Goal: Task Accomplishment & Management: Complete application form

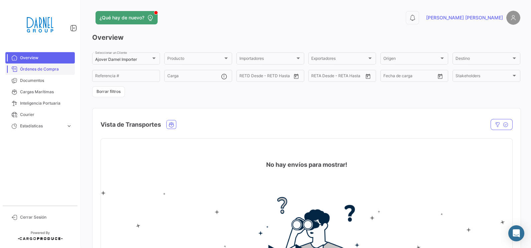
click at [52, 72] on link "Órdenes de Compra" at bounding box center [40, 68] width 70 height 11
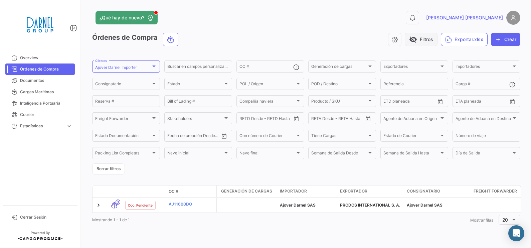
click at [430, 36] on button "visibility_off Filtros" at bounding box center [421, 39] width 33 height 13
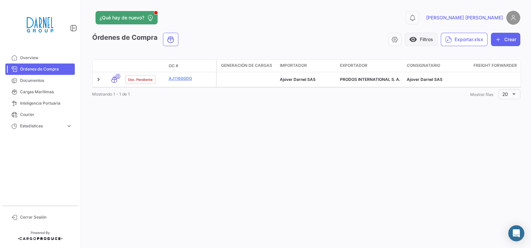
click at [430, 36] on button "visibility Filtros" at bounding box center [421, 39] width 33 height 13
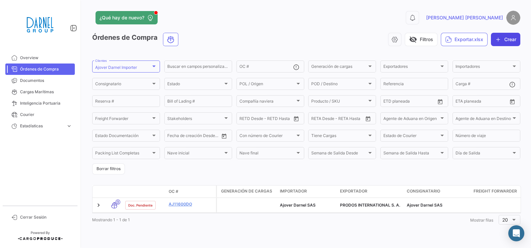
click at [504, 40] on button "Crear" at bounding box center [505, 39] width 29 height 13
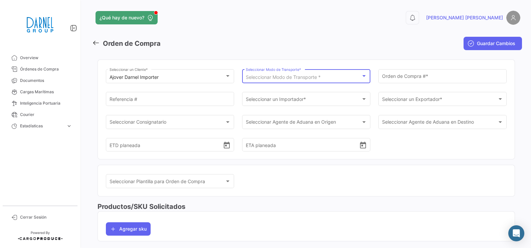
click at [290, 75] on span "Seleccionar Modo de Transporte *" at bounding box center [283, 77] width 75 height 6
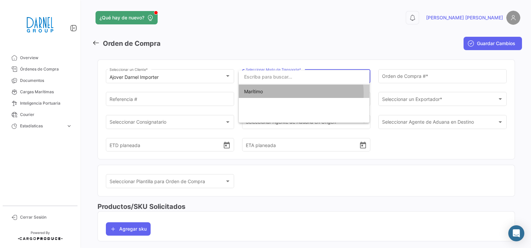
click at [290, 93] on span "Marítimo" at bounding box center [291, 92] width 94 height 14
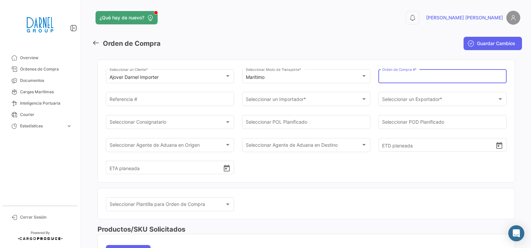
click at [408, 78] on input "Orden de Compra # *" at bounding box center [442, 78] width 121 height 6
click at [439, 79] on input "Orden de Compra # *" at bounding box center [442, 78] width 121 height 6
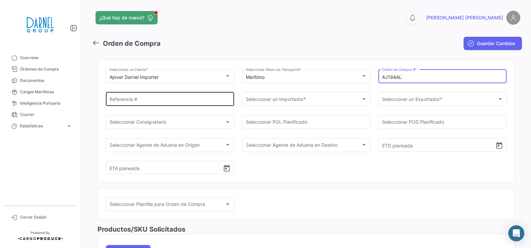
type input "AJ194AL"
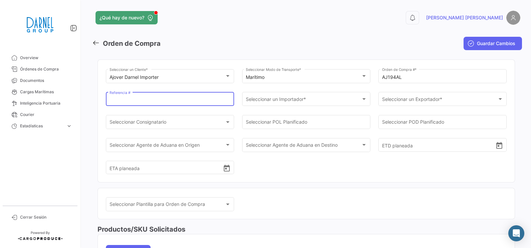
click at [161, 100] on input "Referencia #" at bounding box center [170, 101] width 121 height 6
click at [165, 98] on input "Referencia #" at bounding box center [170, 101] width 121 height 6
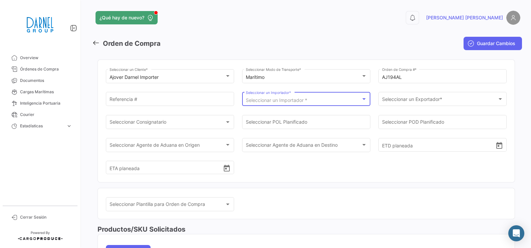
click at [292, 102] on span "Seleccionar un Importador *" at bounding box center [276, 100] width 61 height 6
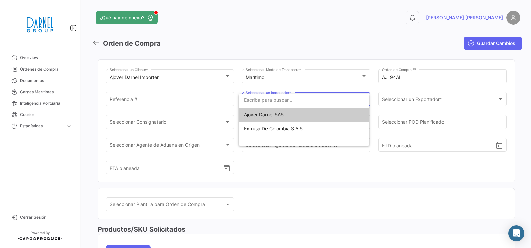
click at [408, 105] on div at bounding box center [265, 124] width 531 height 248
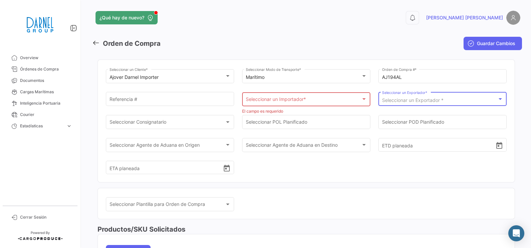
click at [408, 103] on span "Seleccionar un Exportador *" at bounding box center [412, 100] width 61 height 6
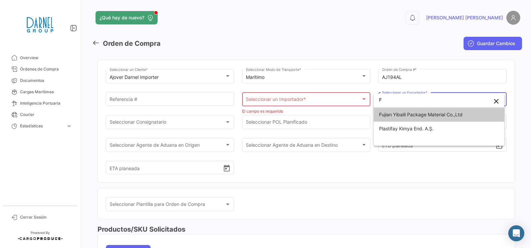
type input "F"
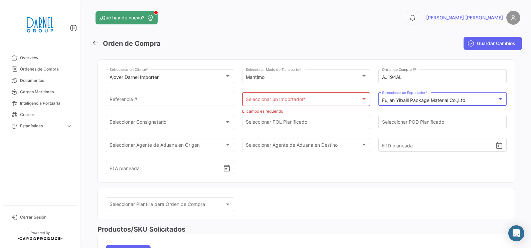
click at [269, 94] on div "Seleccionar un Importador * Seleccionar un Importador *" at bounding box center [306, 98] width 121 height 15
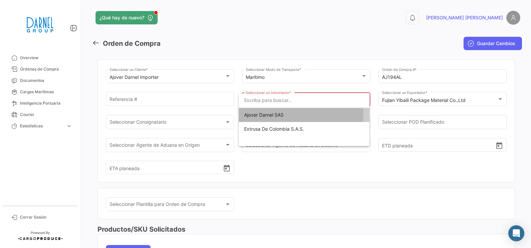
click at [271, 115] on span "Ajover Darnel SAS" at bounding box center [263, 115] width 39 height 6
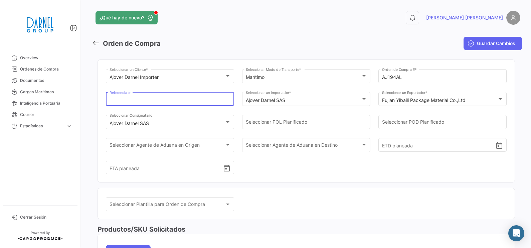
click at [143, 102] on input "Referencia #" at bounding box center [170, 101] width 121 height 6
type input "d"
type input "Desechables"
click at [259, 191] on mat-card "Seleccionar Plantilla para Orden de Compra Seleccionar Plantilla para Orden de …" at bounding box center [307, 204] width 418 height 32
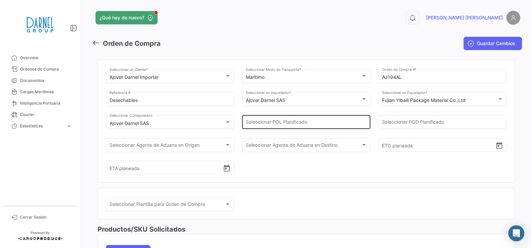
click at [296, 121] on input "Seleccionar POL Planificado" at bounding box center [306, 124] width 121 height 6
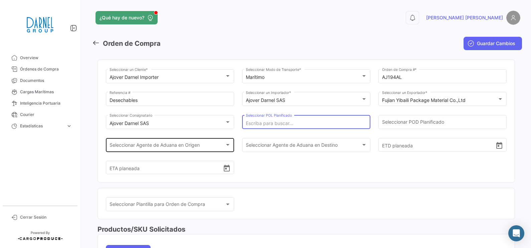
paste input "Xiamen"
type input "Xiamen"
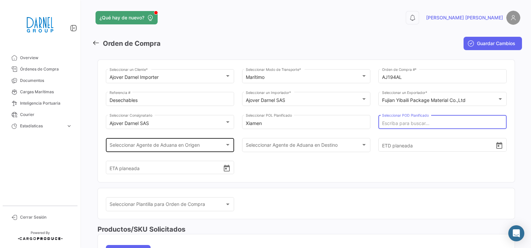
paste input "SOCIEDAD PORTUARIA REGIONAL DE BUENAVENTURA"
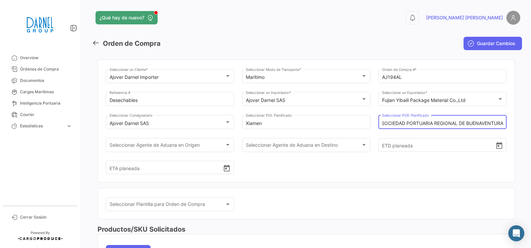
click at [382, 123] on input "SOCIEDAD PORTUARIA REGIONAL DE BUENAVENTURA" at bounding box center [442, 124] width 121 height 6
click at [416, 123] on input "SSOCIEDAD PORTUARIA REGIONAL DE [GEOGRAPHIC_DATA]" at bounding box center [442, 124] width 121 height 6
type input "SSOCIEDAD PORTUARIA REGIONAL DE [GEOGRAPHIC_DATA]"
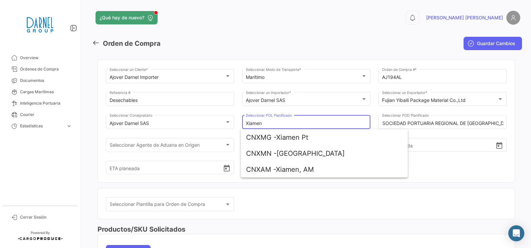
scroll to position [0, 0]
click at [315, 123] on input "Xiamen" at bounding box center [306, 124] width 121 height 6
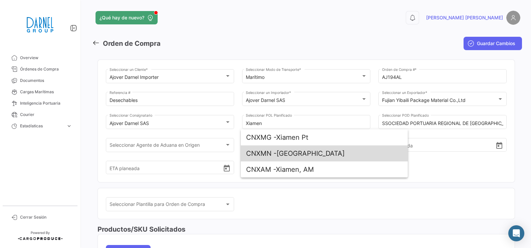
click at [311, 149] on span "CNXMN - [GEOGRAPHIC_DATA]" at bounding box center [324, 153] width 156 height 16
type input "[GEOGRAPHIC_DATA]"
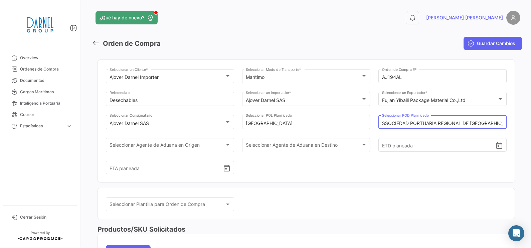
click at [395, 122] on input "SSOCIEDAD PORTUARIA REGIONAL DE [GEOGRAPHIC_DATA]" at bounding box center [442, 124] width 121 height 6
click at [382, 125] on input "SSOCIEDAD PORTUARIA REGIONAL DE [GEOGRAPHIC_DATA]" at bounding box center [442, 124] width 121 height 6
drag, startPoint x: 381, startPoint y: 124, endPoint x: 533, endPoint y: 123, distance: 151.7
click at [531, 123] on html "Overview Órdenes de Compra Documentos Cargas Marítimas Inteligencia Portuaria C…" at bounding box center [265, 124] width 531 height 248
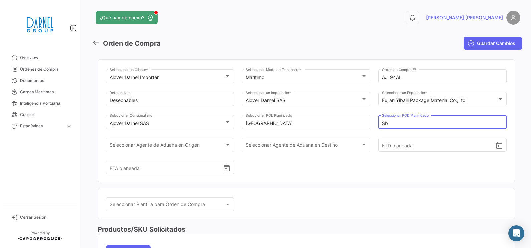
scroll to position [0, 0]
type input "S"
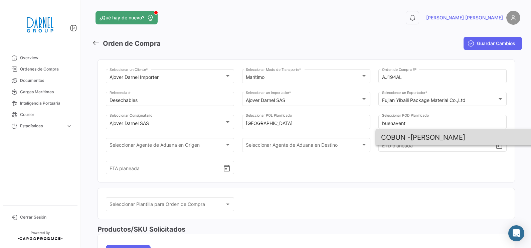
click at [420, 135] on span "[PERSON_NAME]" at bounding box center [459, 137] width 156 height 16
type input "[PERSON_NAME]"
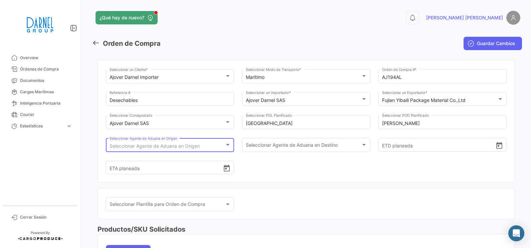
click at [172, 145] on span "Seleccionar Agente de Aduana en Origen" at bounding box center [155, 146] width 90 height 6
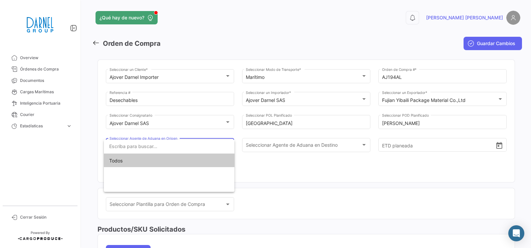
click at [205, 129] on div at bounding box center [265, 124] width 531 height 248
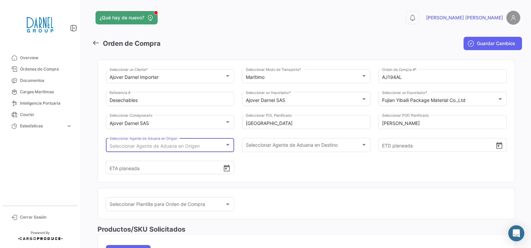
click at [205, 148] on div "Seleccionar Agente de Aduana en Origen" at bounding box center [167, 146] width 115 height 6
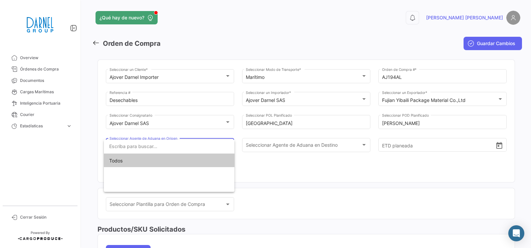
click at [266, 147] on div at bounding box center [265, 124] width 531 height 248
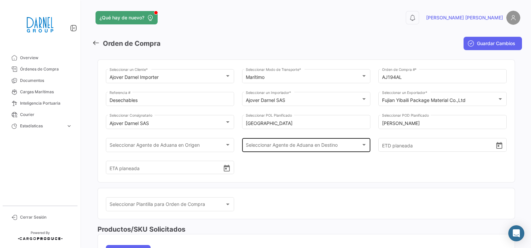
click at [361, 145] on div at bounding box center [364, 144] width 6 height 5
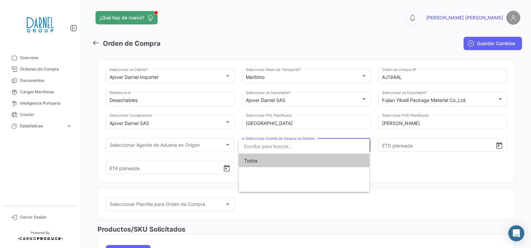
click at [400, 165] on div at bounding box center [265, 124] width 531 height 248
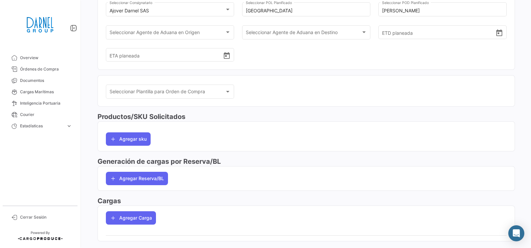
scroll to position [125, 0]
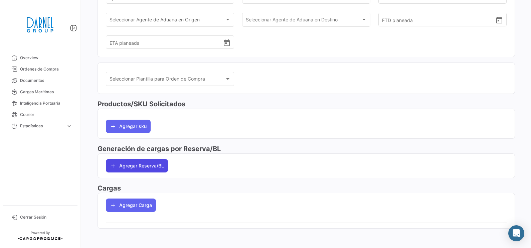
click at [150, 169] on button "Agregar Reserva/BL" at bounding box center [137, 165] width 62 height 13
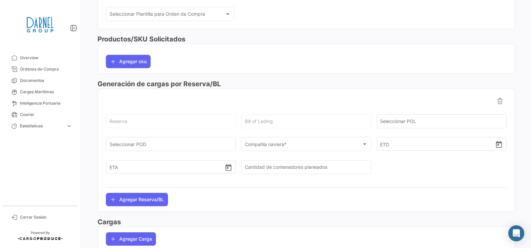
scroll to position [209, 0]
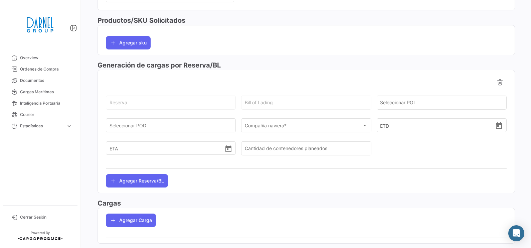
click at [178, 112] on div "Reserva" at bounding box center [171, 106] width 130 height 21
click at [58, 102] on mat-sidenav-container "Overview Órdenes de Compra Documentos Cargas Marítimas Inteligencia Portuaria C…" at bounding box center [265, 124] width 531 height 248
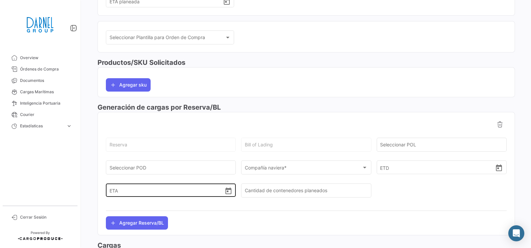
scroll to position [227, 0]
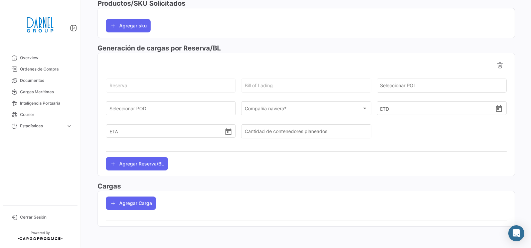
click at [184, 91] on div "Reserva" at bounding box center [171, 84] width 123 height 15
click at [328, 111] on div "Compañía naviera *" at bounding box center [303, 110] width 117 height 6
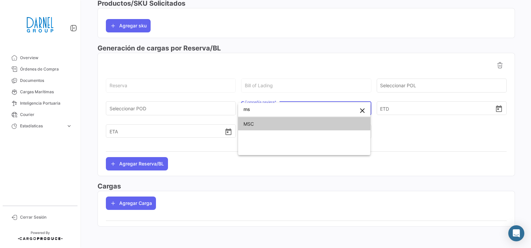
type input "ms"
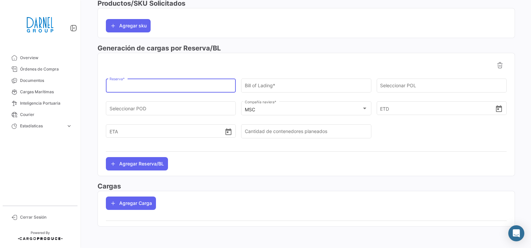
click at [200, 87] on input "Reserva *" at bounding box center [171, 87] width 123 height 6
paste input "1811X025PE05985G1"
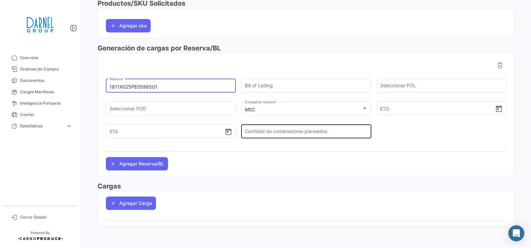
type input "1811X025PE05985G1"
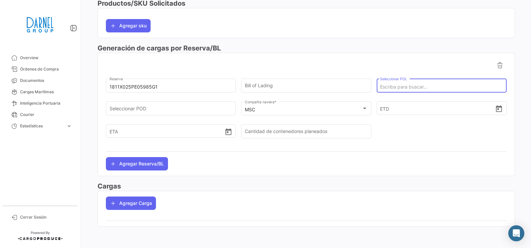
click at [402, 85] on input "Seleccionar POL" at bounding box center [441, 87] width 123 height 6
click at [273, 83] on div "Bill of Lading" at bounding box center [306, 84] width 123 height 15
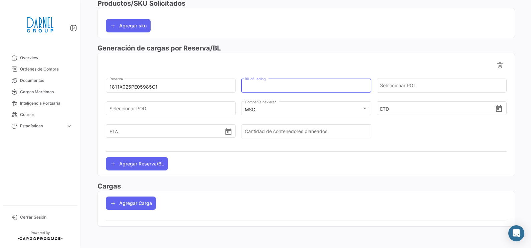
paste input "XMNS00239086"
type input "XMNS00239086"
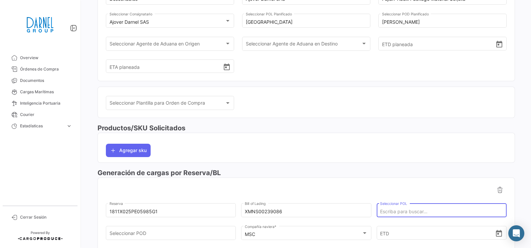
scroll to position [18, 0]
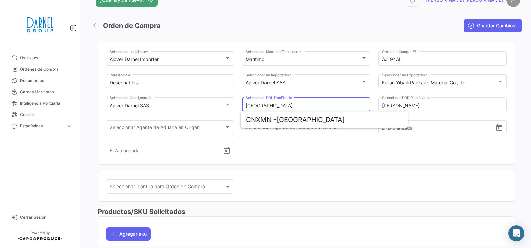
click at [282, 103] on input "[GEOGRAPHIC_DATA]" at bounding box center [306, 106] width 121 height 6
click at [299, 123] on span "CNXMN - [GEOGRAPHIC_DATA]" at bounding box center [324, 120] width 156 height 16
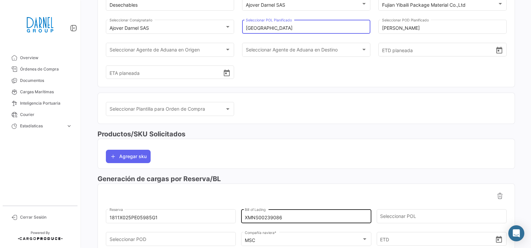
scroll to position [143, 0]
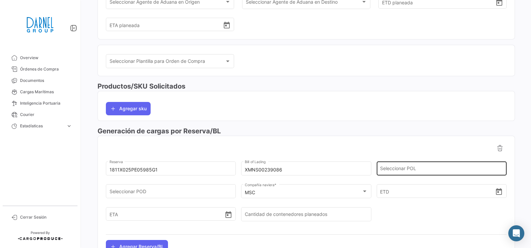
click at [444, 172] on input "Seleccionar POL" at bounding box center [441, 170] width 123 height 6
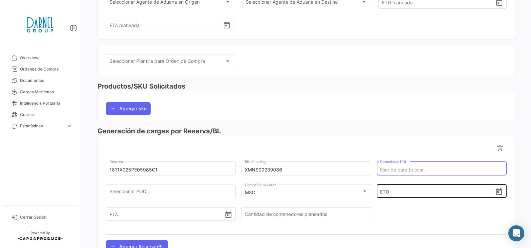
click at [393, 200] on input "ETD" at bounding box center [437, 190] width 115 height 23
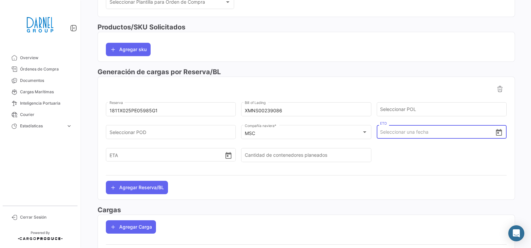
scroll to position [227, 0]
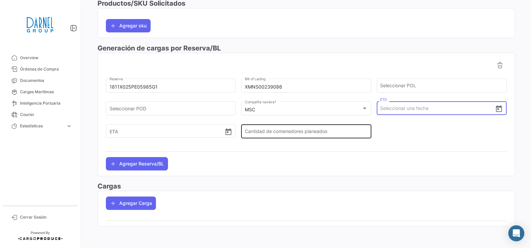
click at [302, 125] on div "Cantidad de contenedores planeados" at bounding box center [306, 130] width 123 height 15
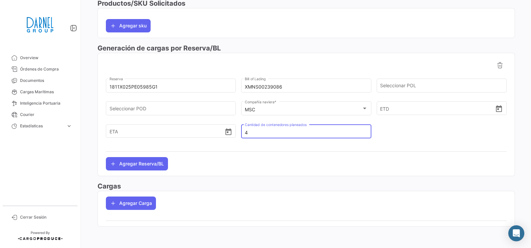
type input "4"
type input "5"
click at [144, 165] on button "Agregar Reserva/BL" at bounding box center [137, 163] width 62 height 13
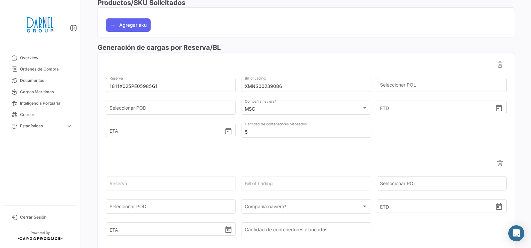
scroll to position [310, 0]
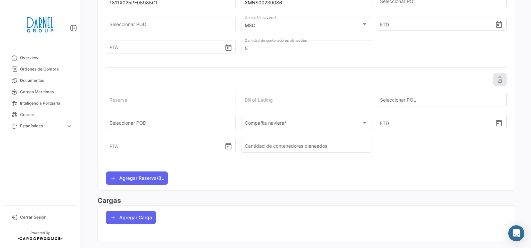
click at [497, 83] on icon at bounding box center [500, 79] width 7 height 7
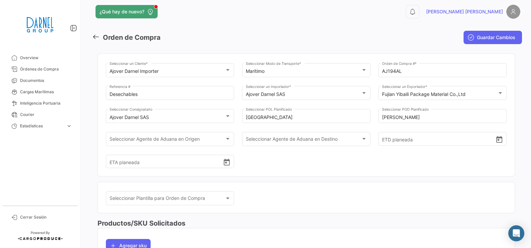
scroll to position [0, 0]
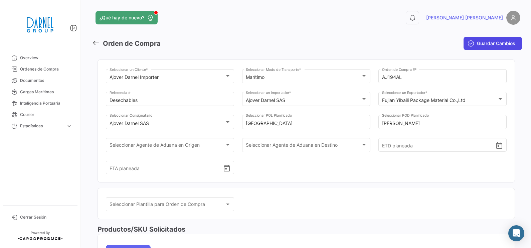
click at [472, 45] on button "Guardar Cambios" at bounding box center [493, 43] width 58 height 13
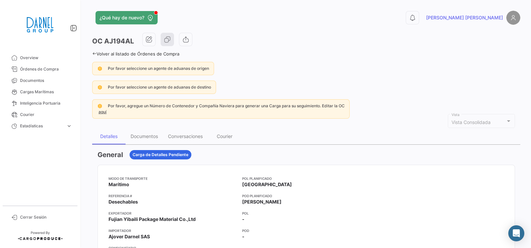
click at [133, 68] on span "Por favor seleccione un agente de aduanas de origen" at bounding box center [158, 68] width 101 height 5
click at [150, 41] on icon "button" at bounding box center [149, 39] width 7 height 7
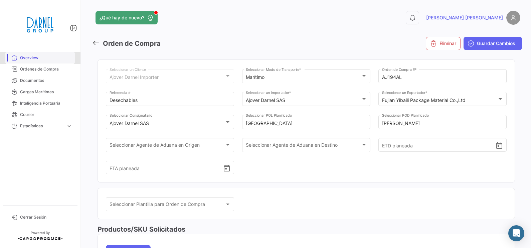
click at [37, 57] on span "Overview" at bounding box center [46, 58] width 52 height 6
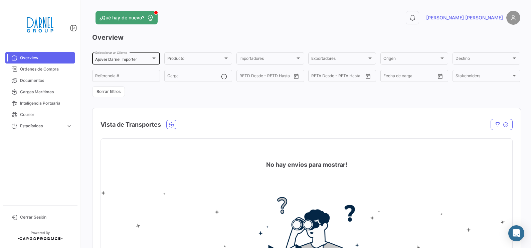
click at [141, 55] on div "Ajover [PERSON_NAME] Importer Seleccionar un Cliente" at bounding box center [126, 57] width 62 height 13
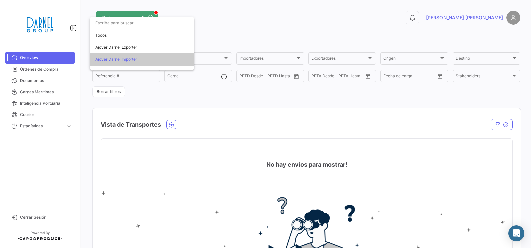
click at [142, 57] on span "Ajover Darnel Importer" at bounding box center [142, 59] width 94 height 12
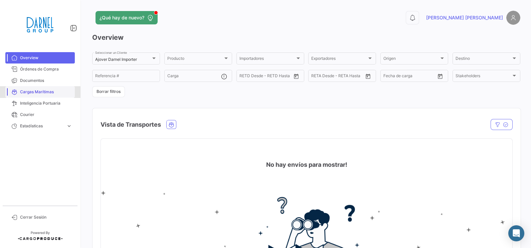
click at [46, 90] on span "Cargas Marítimas" at bounding box center [46, 92] width 52 height 6
click at [38, 93] on span "Cargas Marítimas" at bounding box center [46, 92] width 52 height 6
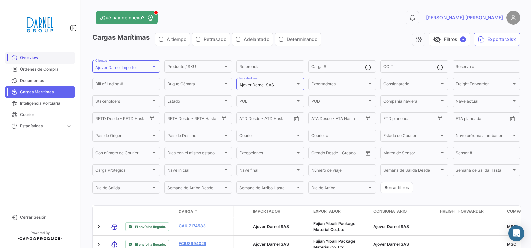
click at [29, 62] on link "Overview" at bounding box center [40, 57] width 70 height 11
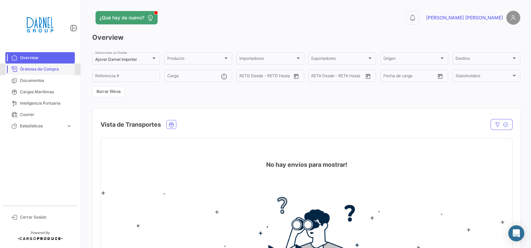
click at [44, 71] on span "Órdenes de Compra" at bounding box center [46, 69] width 52 height 6
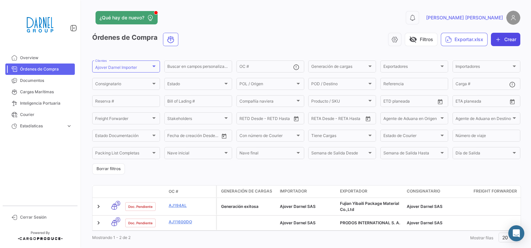
click at [502, 40] on button "Crear" at bounding box center [505, 39] width 29 height 13
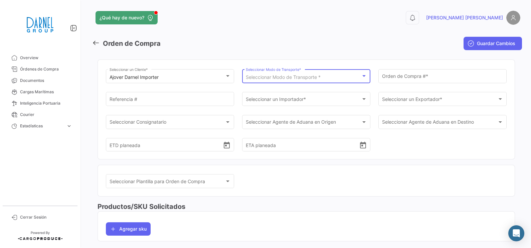
click at [274, 79] on span "Seleccionar Modo de Transporte *" at bounding box center [283, 77] width 75 height 6
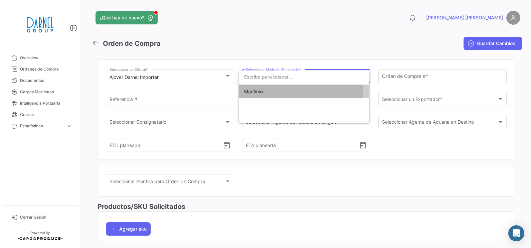
click at [293, 91] on span "Marítimo" at bounding box center [304, 92] width 120 height 14
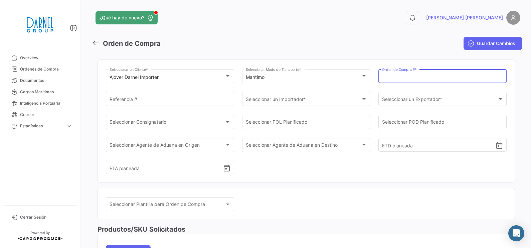
click at [391, 79] on input "Orden de Compra # *" at bounding box center [442, 78] width 121 height 6
paste input "AJ12106DO"
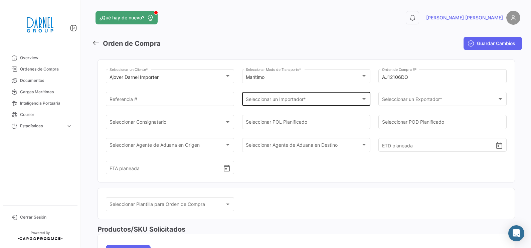
click at [309, 92] on div "Seleccionar un Importador * Seleccionar un Importador *" at bounding box center [306, 98] width 121 height 15
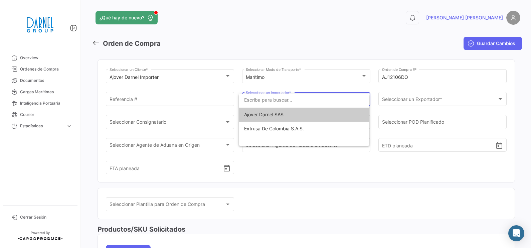
click at [296, 119] on span "Ajover Darnel SAS" at bounding box center [304, 115] width 120 height 14
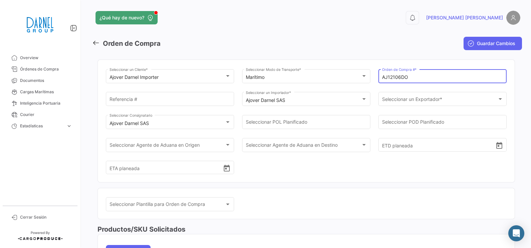
drag, startPoint x: 421, startPoint y: 78, endPoint x: 386, endPoint y: 78, distance: 35.1
click at [386, 78] on input "AJ12106DO" at bounding box center [442, 78] width 121 height 6
click at [385, 77] on input "AJ12106DO" at bounding box center [442, 78] width 121 height 6
paste input "2"
drag, startPoint x: 420, startPoint y: 74, endPoint x: 359, endPoint y: 74, distance: 60.5
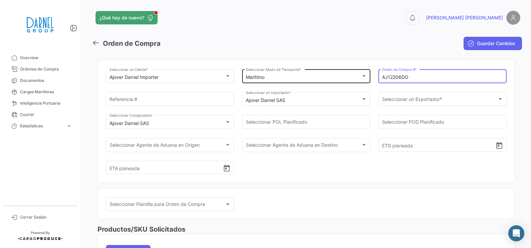
click at [359, 74] on div "Ajover [PERSON_NAME] Importer Seleccionar un Cliente * Marítimo Seleccionar Mod…" at bounding box center [306, 125] width 401 height 114
type input "AJ12206DO"
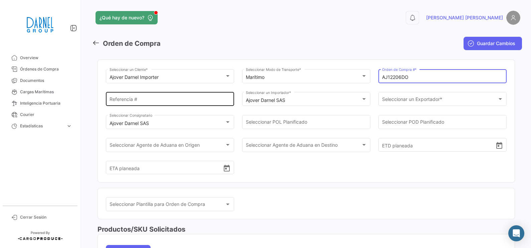
click at [185, 100] on input "Referencia #" at bounding box center [170, 101] width 121 height 6
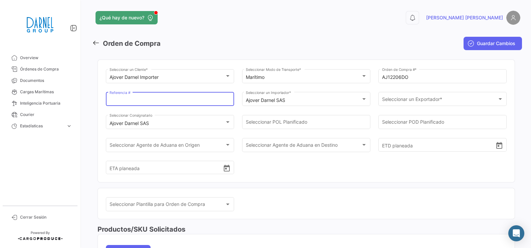
paste input "POLCARBONATO CLARNATE A 1107"
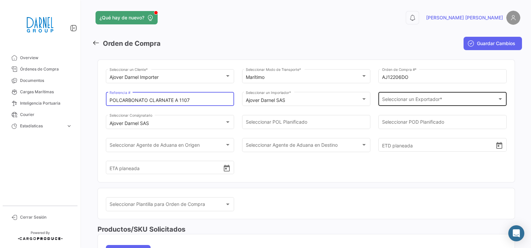
type input "POLCARBONATO CLARNATE A 1107"
click at [388, 97] on div "Seleccionar un Exportador * Seleccionar un Exportador *" at bounding box center [442, 98] width 121 height 15
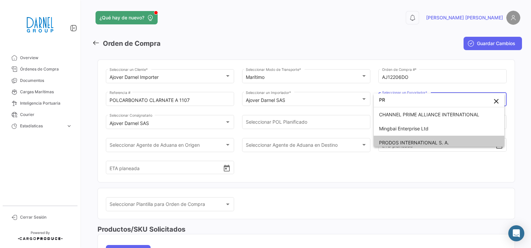
type input "PR"
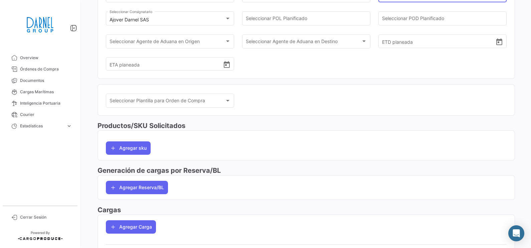
scroll to position [127, 0]
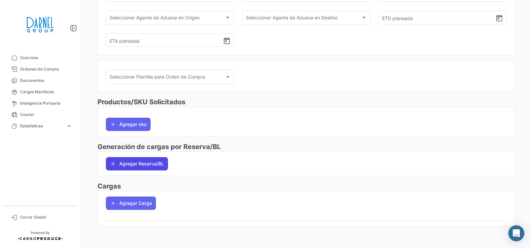
click at [148, 165] on button "Agregar Reserva/BL" at bounding box center [137, 163] width 62 height 13
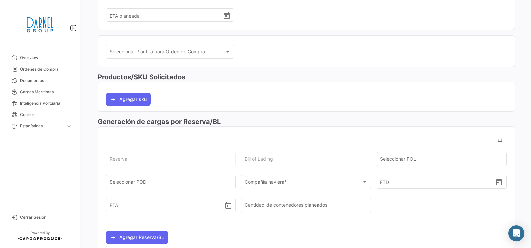
scroll to position [169, 0]
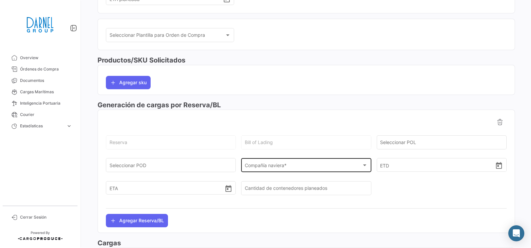
click at [312, 170] on div "Compañía naviera * Compañía naviera *" at bounding box center [306, 164] width 123 height 15
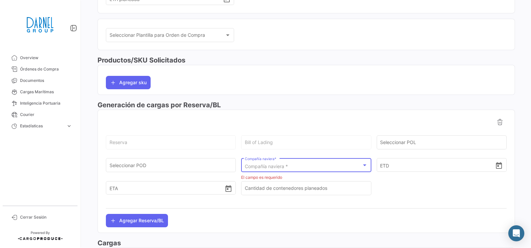
type input "FR"
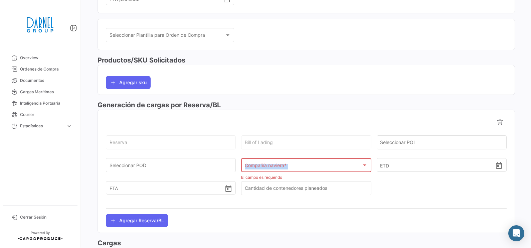
drag, startPoint x: 357, startPoint y: 162, endPoint x: 363, endPoint y: 163, distance: 6.4
click at [363, 163] on div "Compañía naviera * Compañía naviera *" at bounding box center [306, 164] width 123 height 15
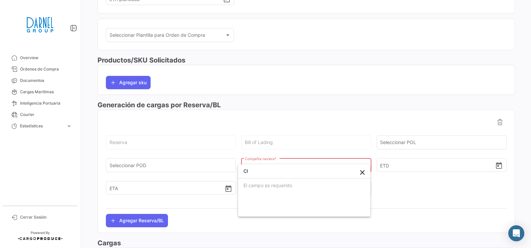
type input "C"
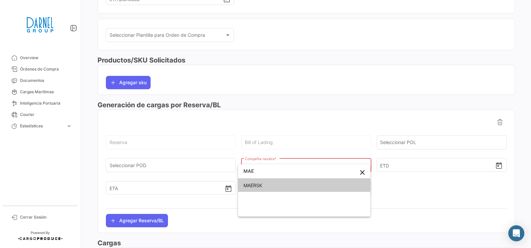
type input "MAE"
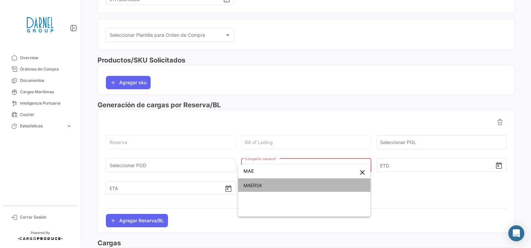
click at [334, 183] on span "MAERSK" at bounding box center [305, 185] width 122 height 14
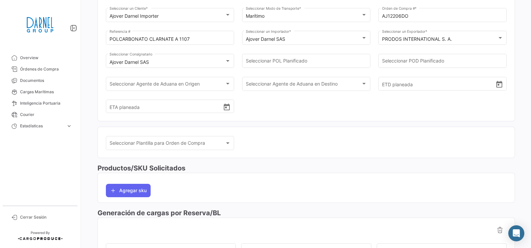
scroll to position [2, 0]
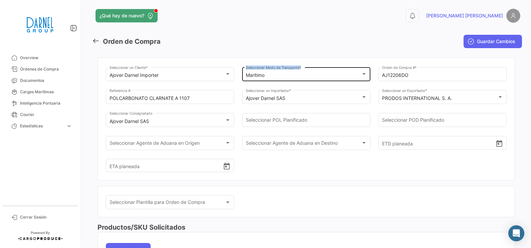
drag, startPoint x: 412, startPoint y: 72, endPoint x: 353, endPoint y: 73, distance: 58.8
click at [353, 73] on div "Ajover [PERSON_NAME] Importer Seleccionar un Cliente * Marítimo Seleccionar Mod…" at bounding box center [306, 123] width 401 height 114
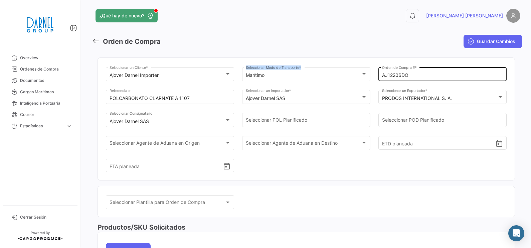
drag, startPoint x: 353, startPoint y: 73, endPoint x: 408, endPoint y: 72, distance: 55.1
click at [408, 72] on div "AJ12206DO Orden de Compra # *" at bounding box center [442, 73] width 121 height 15
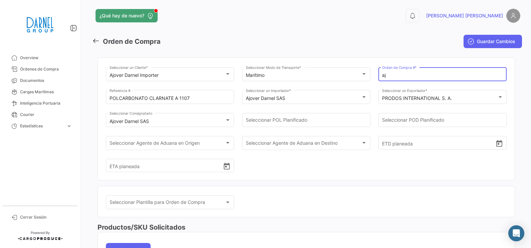
type input "a"
paste input "AJ12014DO"
drag, startPoint x: 419, startPoint y: 77, endPoint x: 321, endPoint y: 77, distance: 98.6
click at [317, 77] on div "Ajover [PERSON_NAME] Importer Seleccionar un Cliente * Marítimo Seleccionar Mod…" at bounding box center [306, 123] width 401 height 114
paste input "text"
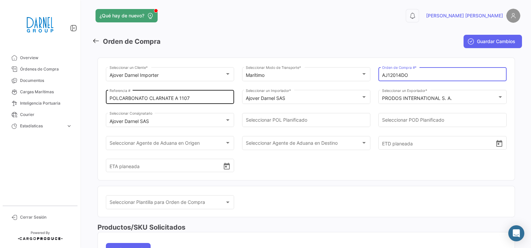
type input "AJ12014DO"
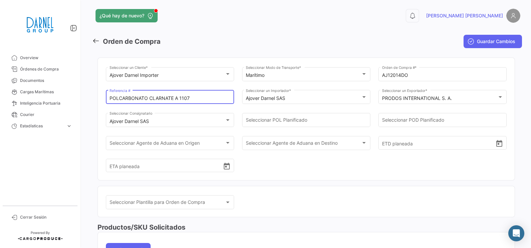
drag, startPoint x: 166, startPoint y: 96, endPoint x: 125, endPoint y: 96, distance: 40.8
click at [125, 96] on input "POLCARBONATO CLARNATE A 1107" at bounding box center [170, 99] width 121 height 6
type input "P"
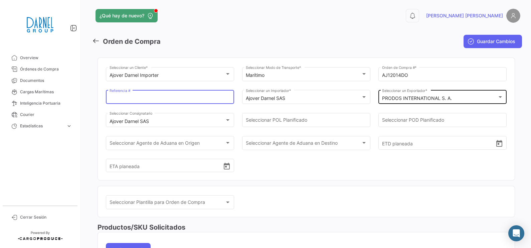
click at [459, 101] on div "PRODOS INTERNATIONAL S. A." at bounding box center [439, 99] width 115 height 6
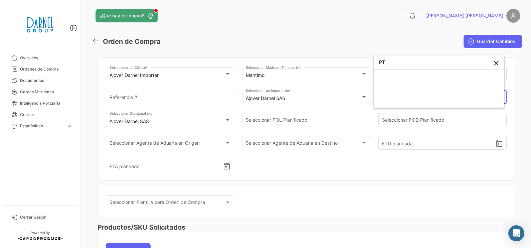
scroll to position [0, 0]
type input "P"
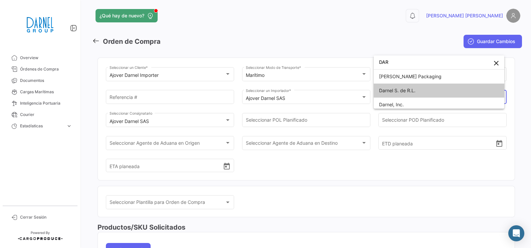
type input "DAR"
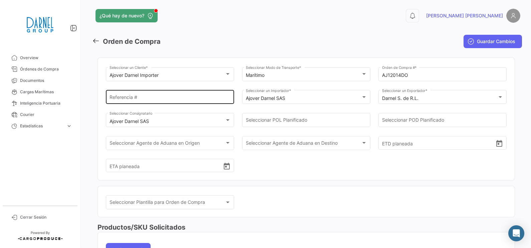
click at [128, 95] on div "Referencia #" at bounding box center [170, 96] width 121 height 15
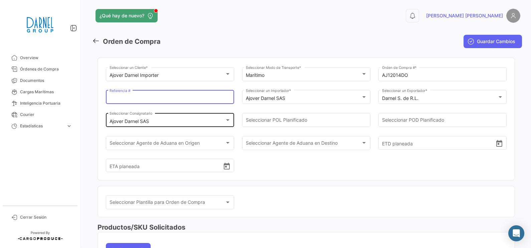
paste input "PT Pindo Deli Pulp and Paper [PERSON_NAME]"
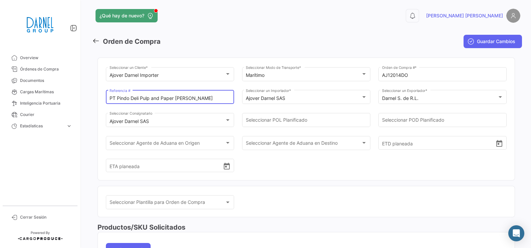
type input "PT Pindo Deli Pulp and Paper [PERSON_NAME]"
click at [289, 178] on div "Ajover [PERSON_NAME] Importer Seleccionar un Cliente * Marítimo Seleccionar Mod…" at bounding box center [306, 123] width 401 height 114
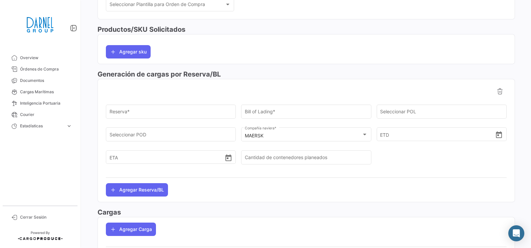
scroll to position [211, 0]
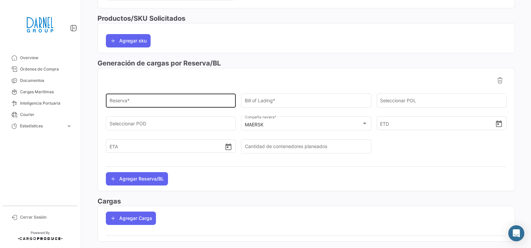
click at [148, 102] on input "Reserva *" at bounding box center [171, 102] width 123 height 6
paste input "BK:257390890"
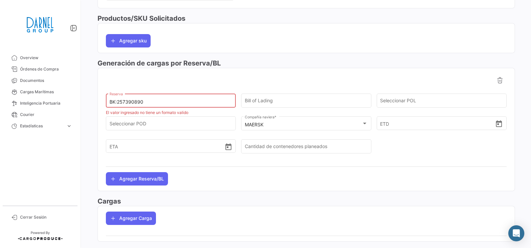
drag, startPoint x: 119, startPoint y: 101, endPoint x: 87, endPoint y: 104, distance: 31.9
click at [87, 104] on div "¿Qué hay de nuevo? 0 [PERSON_NAME] de Compra Guardar Cambios Ajover [PERSON_NAM…" at bounding box center [307, 124] width 450 height 248
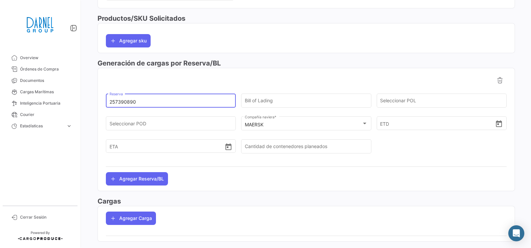
type input "257390890"
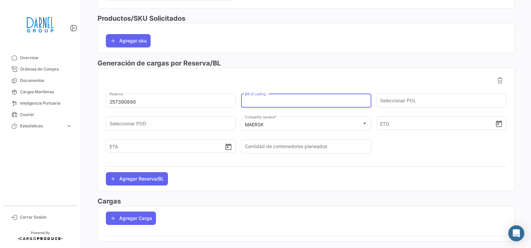
paste input "257390890"
type input "257390890"
click at [396, 100] on input "Seleccionar POL" at bounding box center [441, 102] width 123 height 6
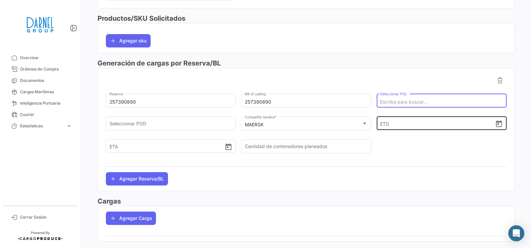
paste input "Perawang"
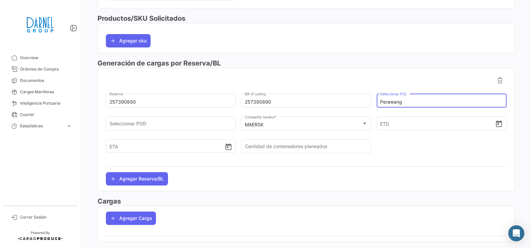
type input "Perawang"
click at [391, 172] on div at bounding box center [306, 166] width 401 height 11
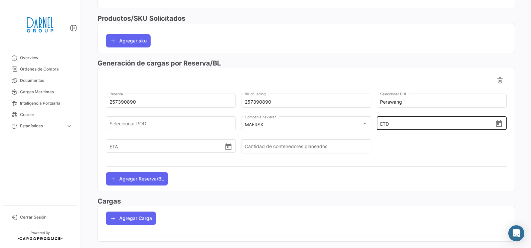
click at [403, 124] on input "ETD" at bounding box center [437, 123] width 115 height 23
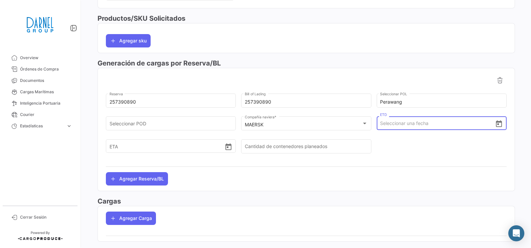
click at [400, 122] on input "ETD" at bounding box center [437, 123] width 115 height 23
type input "C"
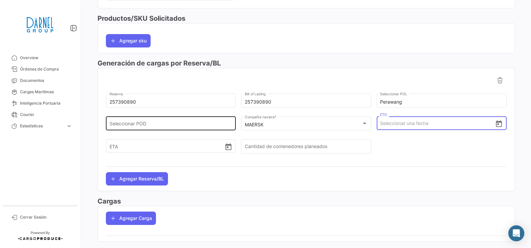
click at [150, 122] on div "Seleccionar POD" at bounding box center [171, 122] width 123 height 15
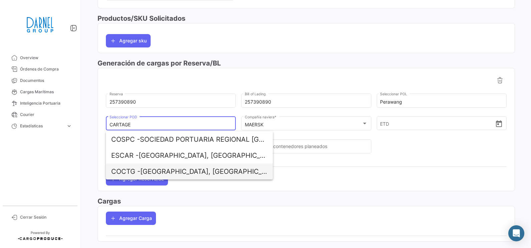
click at [169, 170] on span "COCTG - [GEOGRAPHIC_DATA], [GEOGRAPHIC_DATA]" at bounding box center [189, 171] width 156 height 16
type input "[GEOGRAPHIC_DATA], [GEOGRAPHIC_DATA]"
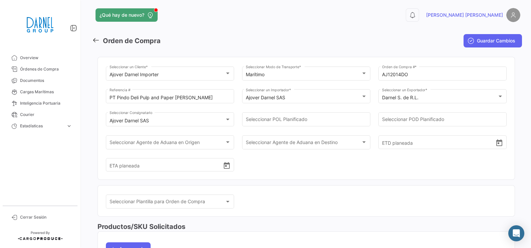
scroll to position [0, 0]
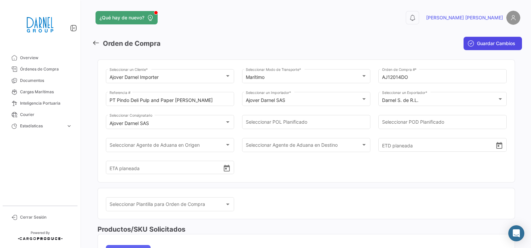
click at [482, 44] on span "Guardar Cambios" at bounding box center [496, 43] width 38 height 7
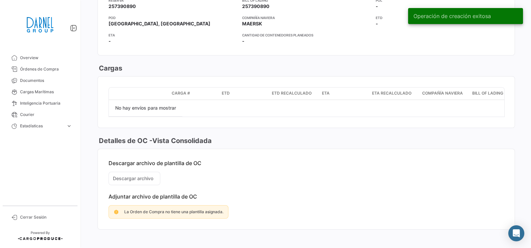
scroll to position [449, 0]
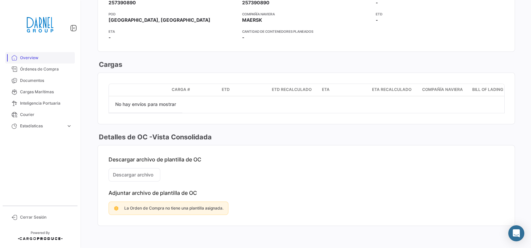
click at [30, 60] on span "Overview" at bounding box center [46, 58] width 52 height 6
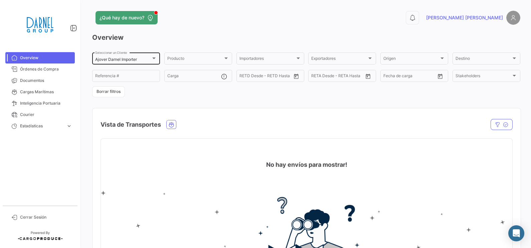
click at [149, 57] on div "Ajover [PERSON_NAME] Importer Seleccionar un Cliente" at bounding box center [126, 57] width 62 height 13
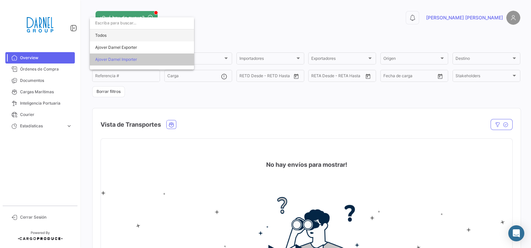
click at [149, 38] on span "Todos" at bounding box center [142, 35] width 94 height 12
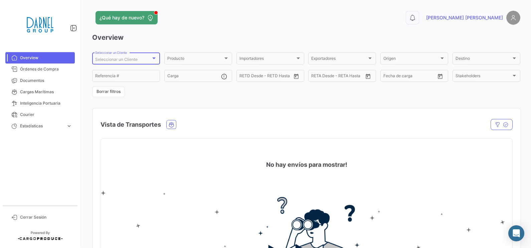
click at [155, 59] on div at bounding box center [154, 57] width 6 height 5
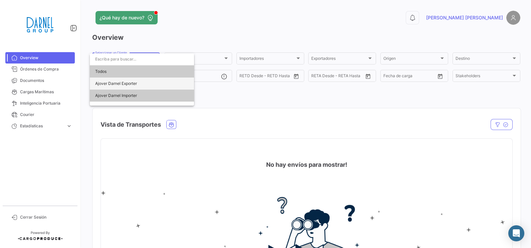
click at [140, 83] on span "Ajover Darnel Exporter" at bounding box center [142, 84] width 94 height 12
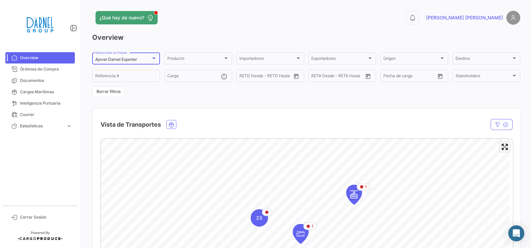
click at [152, 56] on div at bounding box center [154, 57] width 6 height 5
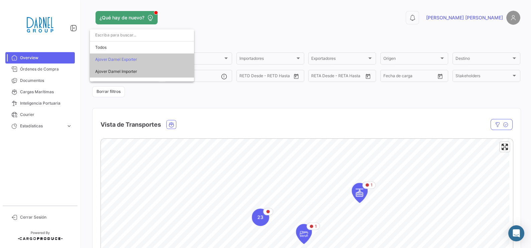
click at [145, 67] on span "Ajover Darnel Importer" at bounding box center [142, 71] width 94 height 12
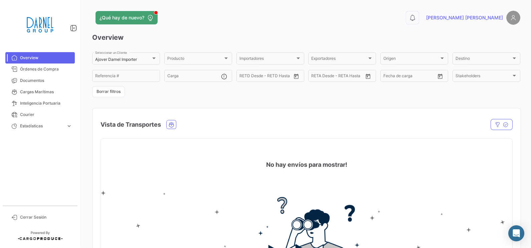
scroll to position [167, 0]
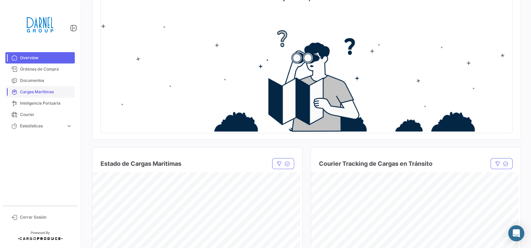
click at [36, 93] on span "Cargas Marítimas" at bounding box center [46, 92] width 52 height 6
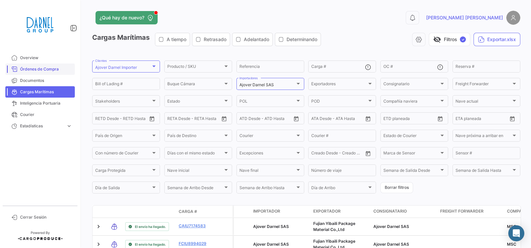
click at [51, 71] on span "Órdenes de Compra" at bounding box center [46, 69] width 52 height 6
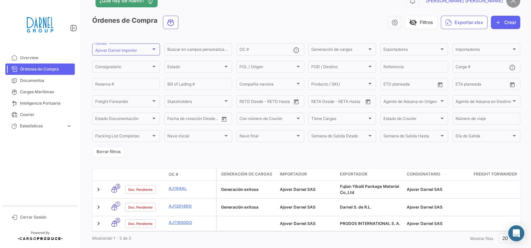
scroll to position [33, 0]
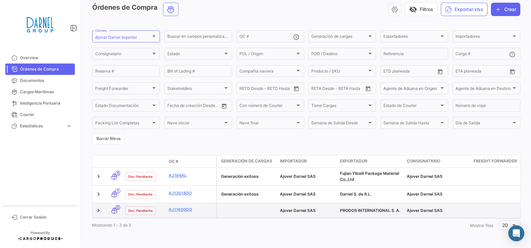
click at [100, 207] on link at bounding box center [98, 210] width 7 height 7
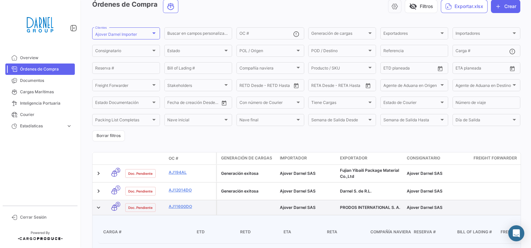
scroll to position [92, 0]
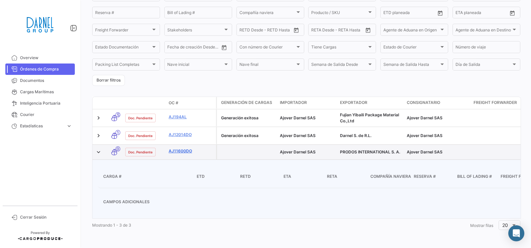
click at [179, 148] on div "AJ11600DO" at bounding box center [191, 152] width 45 height 8
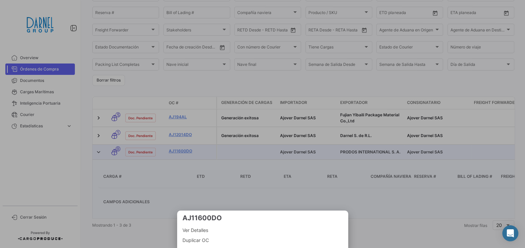
click at [179, 146] on div at bounding box center [262, 124] width 525 height 248
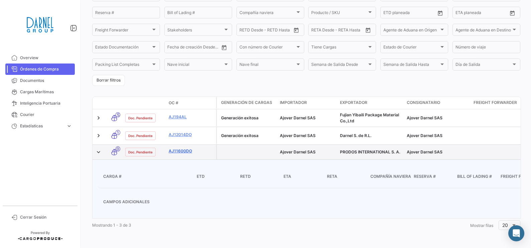
click at [180, 148] on link "AJ11600DO" at bounding box center [191, 151] width 45 height 6
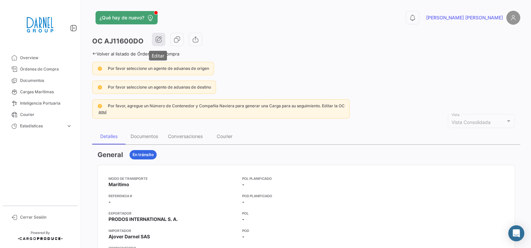
click at [161, 40] on button "button" at bounding box center [158, 39] width 13 height 13
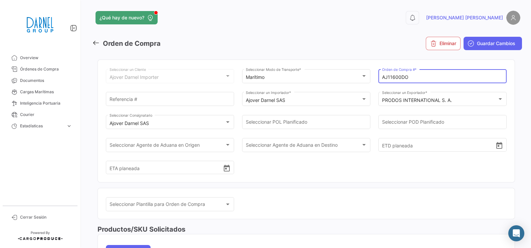
drag, startPoint x: 409, startPoint y: 78, endPoint x: 384, endPoint y: 77, distance: 24.7
click at [384, 77] on input "AJ11600DO" at bounding box center [442, 78] width 121 height 6
paste input "2217"
type input "AJ12217DO"
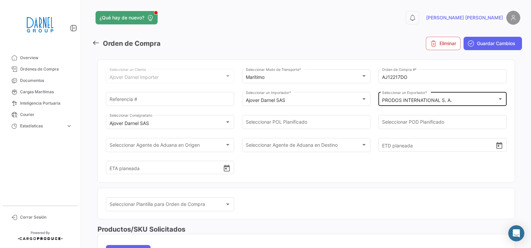
click at [455, 97] on div "PRODOS INTERNATIONAL S. A. Seleccionar un Exportador *" at bounding box center [442, 98] width 121 height 15
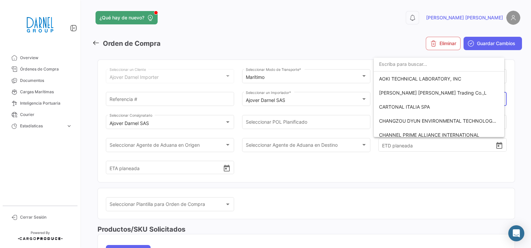
scroll to position [156, 0]
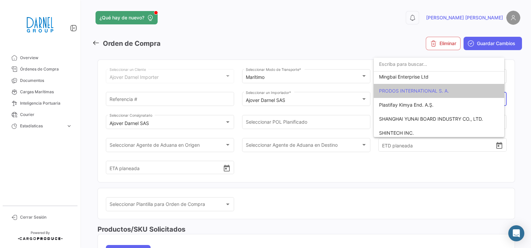
click at [277, 183] on div at bounding box center [265, 124] width 531 height 248
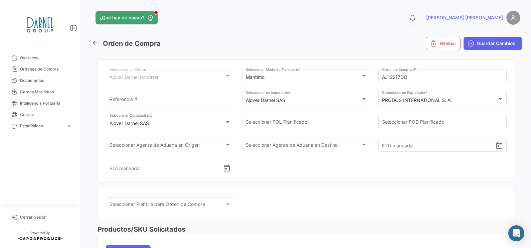
scroll to position [125, 0]
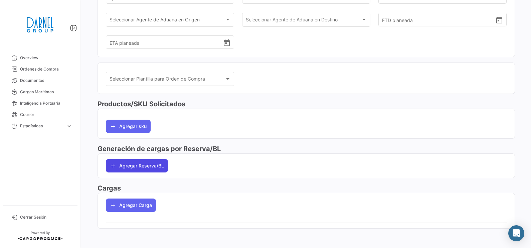
click at [145, 165] on button "Agregar Reserva/BL" at bounding box center [137, 165] width 62 height 13
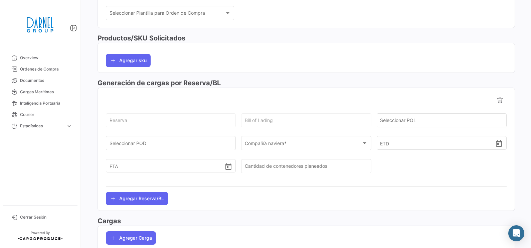
scroll to position [209, 0]
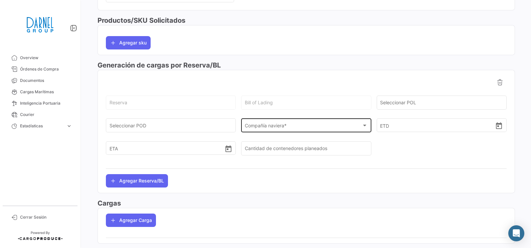
click at [320, 132] on div "Compañía naviera * Compañía naviera *" at bounding box center [306, 124] width 123 height 15
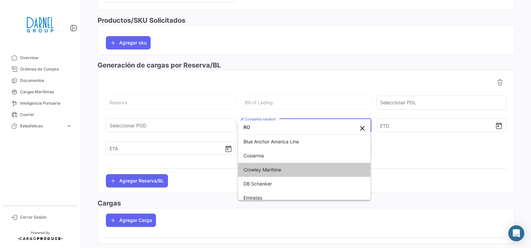
type input "R"
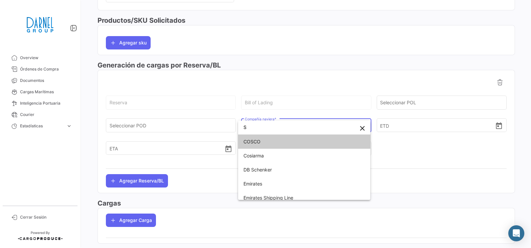
type input "SH"
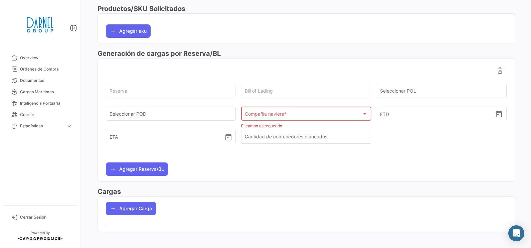
scroll to position [227, 0]
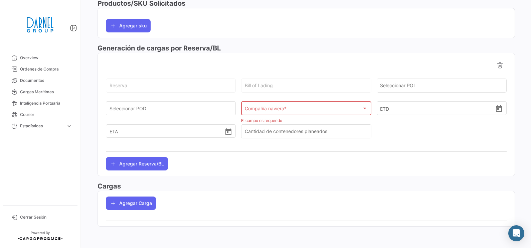
click at [294, 105] on div "Compañía naviera * Compañía naviera *" at bounding box center [306, 107] width 123 height 15
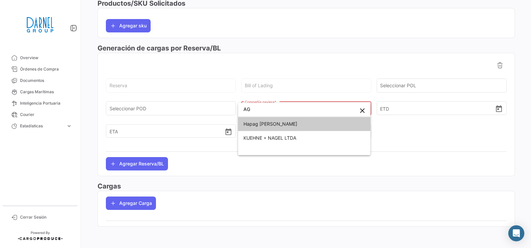
type input "A"
type input "MSC"
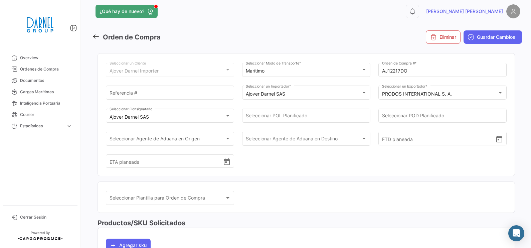
scroll to position [0, 0]
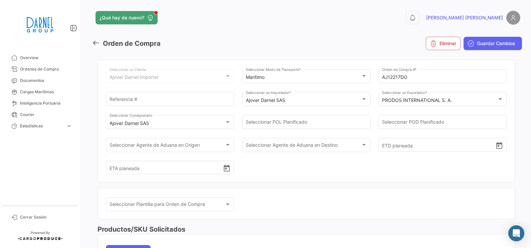
drag, startPoint x: 417, startPoint y: 75, endPoint x: 315, endPoint y: 84, distance: 102.3
click at [315, 84] on div "Ajover [PERSON_NAME] Importer Seleccionar un Cliente Marítimo Seleccionar Modo …" at bounding box center [306, 125] width 401 height 114
paste input "109"
type input "AJ12109DO"
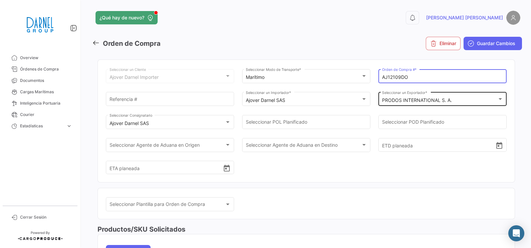
click at [412, 98] on mat-select-trigger "PRODOS INTERNATIONAL S. A." at bounding box center [417, 100] width 70 height 6
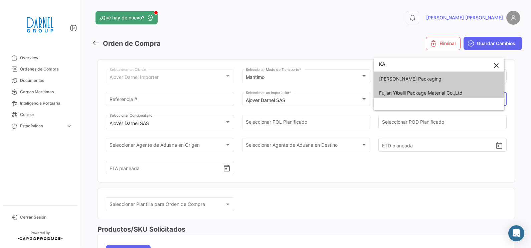
type input "K"
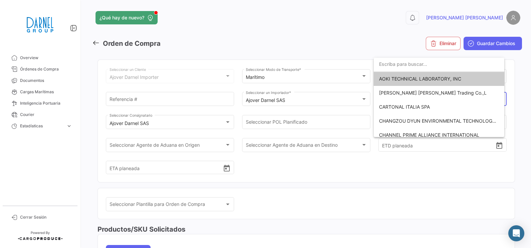
click at [165, 101] on div at bounding box center [265, 124] width 531 height 248
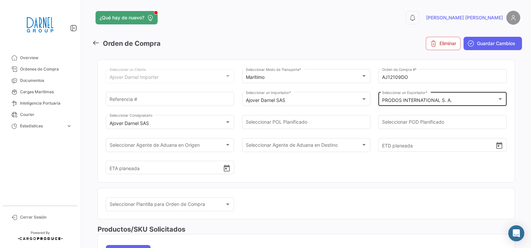
click at [392, 99] on mat-select-trigger "PRODOS INTERNATIONAL S. A." at bounding box center [417, 100] width 70 height 6
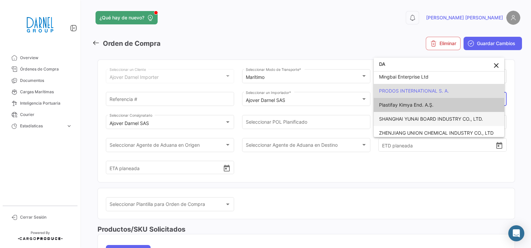
scroll to position [3, 0]
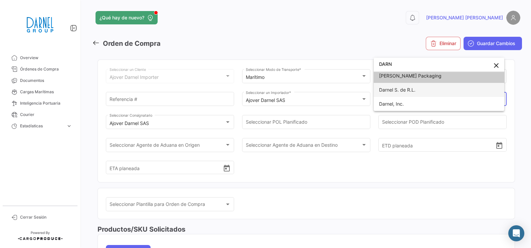
type input "DARN"
click at [414, 89] on span "Darnel S. de R.L." at bounding box center [397, 90] width 36 height 6
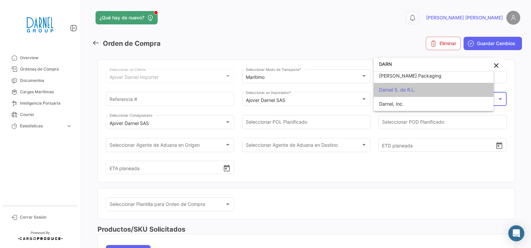
scroll to position [0, 0]
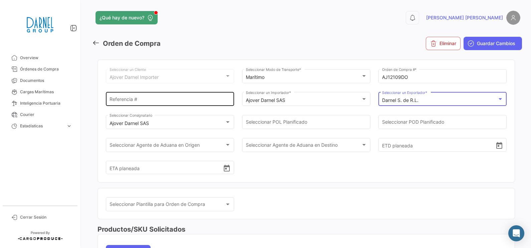
click at [163, 91] on div "Referencia #" at bounding box center [170, 98] width 121 height 15
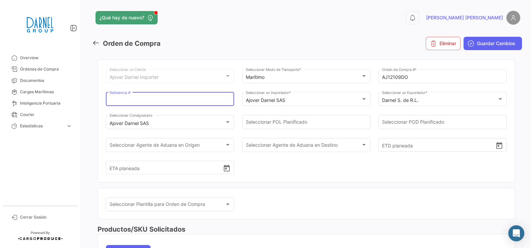
paste input "Kafrit Industrial (1993) LTD"
type input "Kafrit Industrial (1993) LTD"
click at [165, 79] on div "Ajover Darnel Importer" at bounding box center [167, 78] width 115 height 6
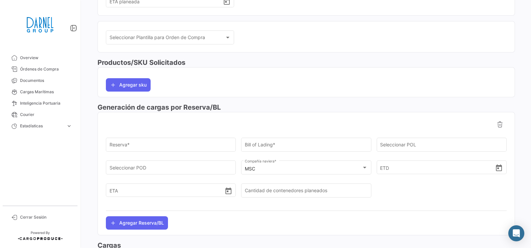
scroll to position [209, 0]
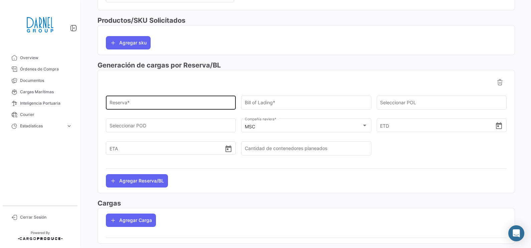
click at [149, 108] on div "Reserva *" at bounding box center [171, 101] width 123 height 15
paste input "BKIN2526054"
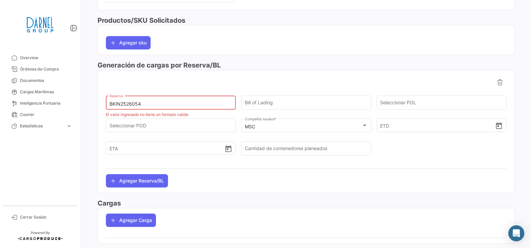
click at [112, 100] on div "BKIN2526054 Reserva" at bounding box center [171, 101] width 123 height 15
click at [112, 102] on input "BKIN252605" at bounding box center [171, 104] width 123 height 6
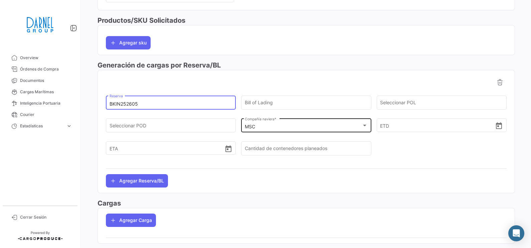
type input "BKIN252605"
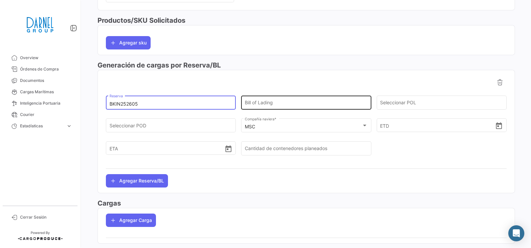
click at [275, 105] on input "Bill of Lading" at bounding box center [306, 104] width 123 height 6
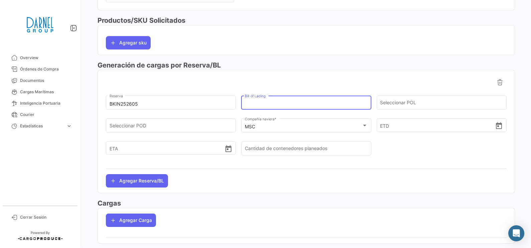
paste input "MEDUAS972779"
type input "MEDUAS972779"
click at [201, 190] on mat-card "BKIN252605 Reserva MEDUAS972779 Bill of Lading Seleccionar POL Seleccionar POD …" at bounding box center [307, 131] width 418 height 123
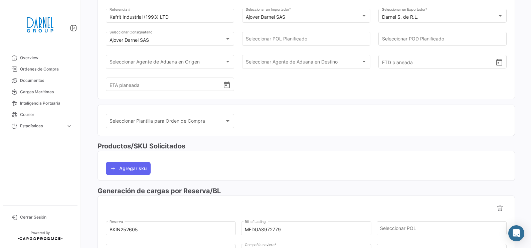
scroll to position [0, 0]
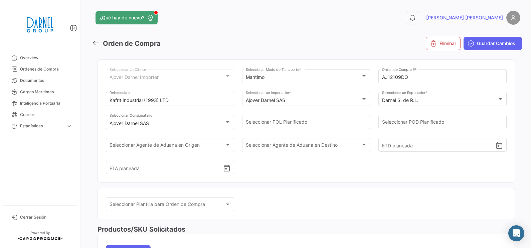
click at [468, 43] on icon "submit" at bounding box center [471, 43] width 7 height 7
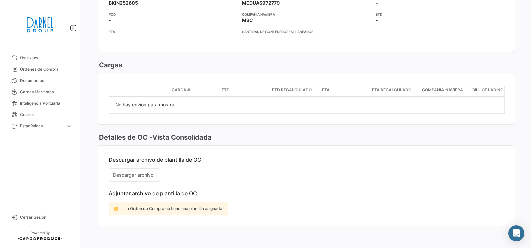
scroll to position [449, 0]
click at [40, 93] on span "Cargas Marítimas" at bounding box center [46, 92] width 52 height 6
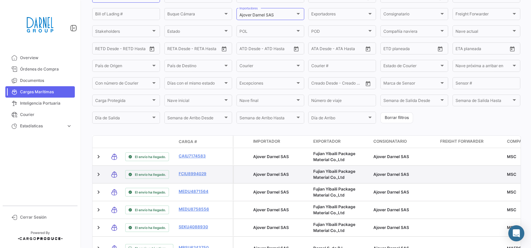
scroll to position [112, 0]
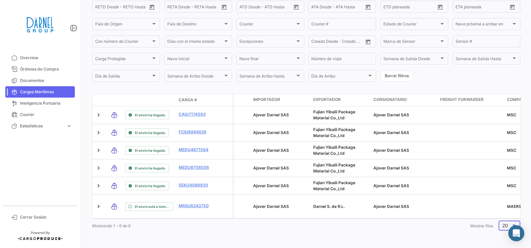
click at [503, 226] on span "20" at bounding box center [506, 226] width 6 height 6
click at [502, 192] on span "20" at bounding box center [507, 193] width 19 height 14
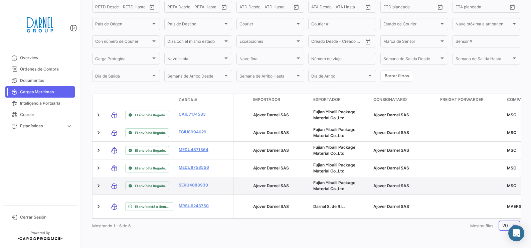
scroll to position [28, 0]
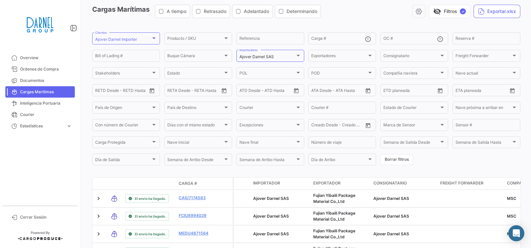
drag, startPoint x: 20, startPoint y: 93, endPoint x: 23, endPoint y: 94, distance: 3.8
click at [20, 93] on span "Cargas Marítimas" at bounding box center [46, 92] width 52 height 6
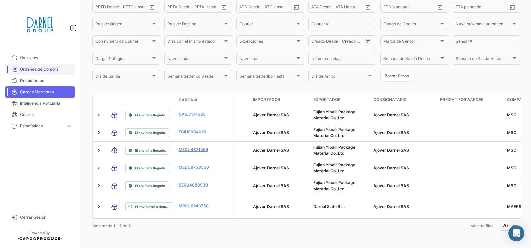
click at [49, 65] on link "Órdenes de Compra" at bounding box center [40, 68] width 70 height 11
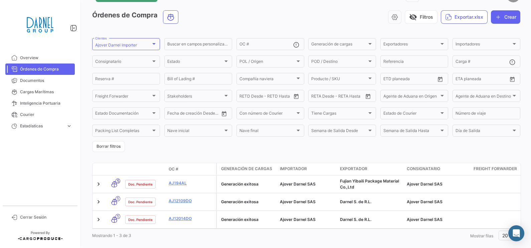
scroll to position [33, 0]
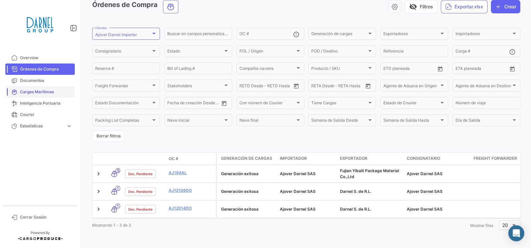
click at [29, 94] on span "Cargas Marítimas" at bounding box center [46, 92] width 52 height 6
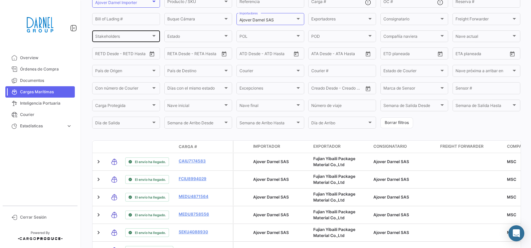
scroll to position [125, 0]
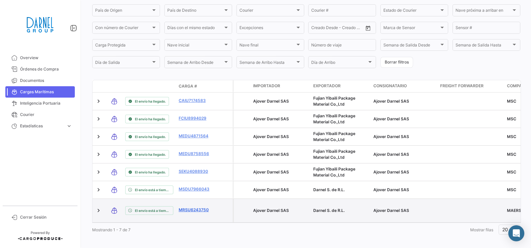
click at [197, 207] on link "MRSU6243750" at bounding box center [196, 210] width 35 height 6
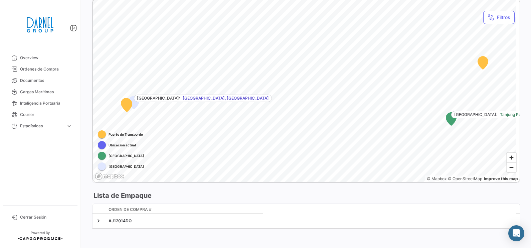
scroll to position [273, 0]
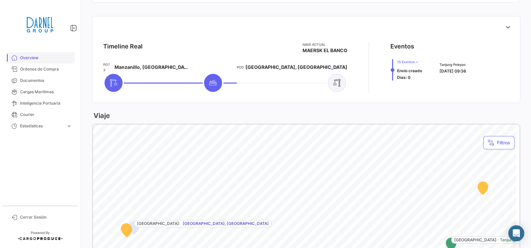
click at [39, 60] on span "Overview" at bounding box center [46, 58] width 52 height 6
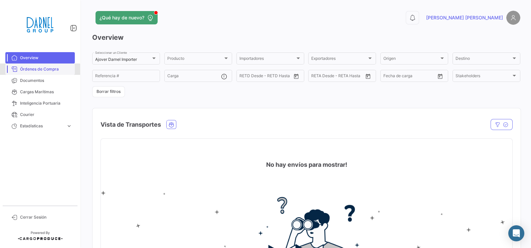
click at [33, 70] on span "Órdenes de Compra" at bounding box center [46, 69] width 52 height 6
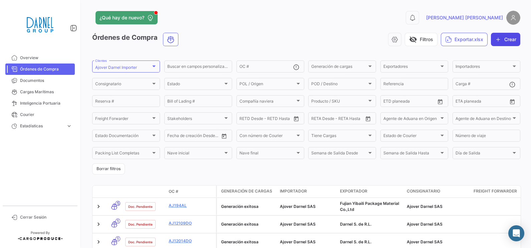
click at [495, 37] on icon "button" at bounding box center [498, 39] width 7 height 7
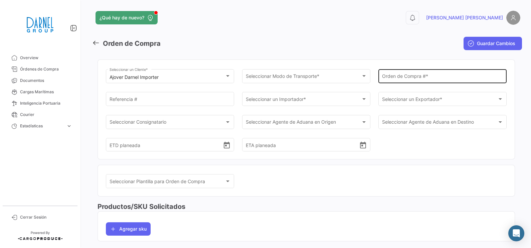
click at [393, 80] on input "Orden de Compra # *" at bounding box center [442, 78] width 121 height 6
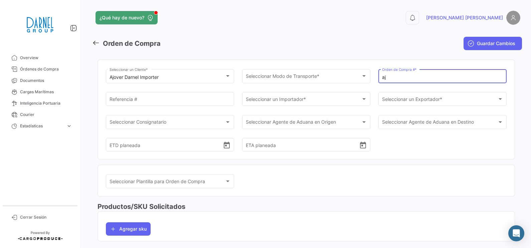
type input "a"
paste input "197AL"
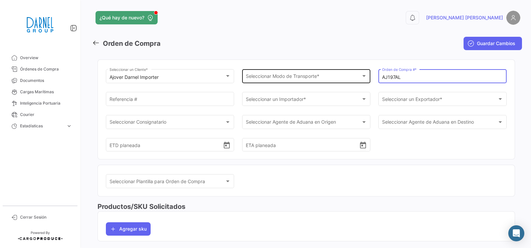
type input "AJ197AL"
click at [297, 72] on div "Seleccionar Modo de Transporte * Seleccionar Modo de Transporte *" at bounding box center [306, 75] width 121 height 15
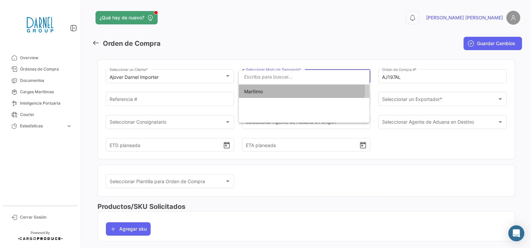
click at [302, 89] on span "Marítimo" at bounding box center [304, 92] width 120 height 14
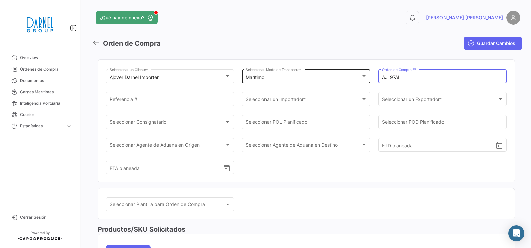
drag, startPoint x: 404, startPoint y: 76, endPoint x: 353, endPoint y: 76, distance: 51.1
click at [353, 76] on div "Ajover [PERSON_NAME] Importer Seleccionar un Cliente * Marítimo Seleccionar Mod…" at bounding box center [306, 125] width 401 height 114
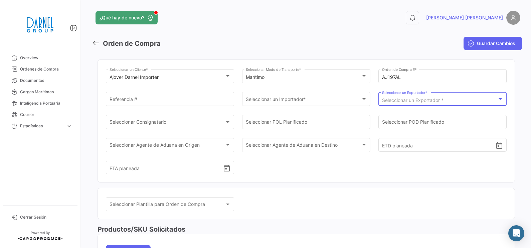
click at [425, 101] on span "Seleccionar un Exportador *" at bounding box center [412, 100] width 61 height 6
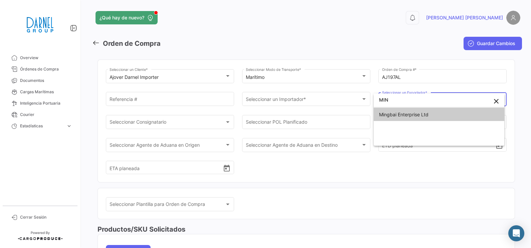
type input "MIN"
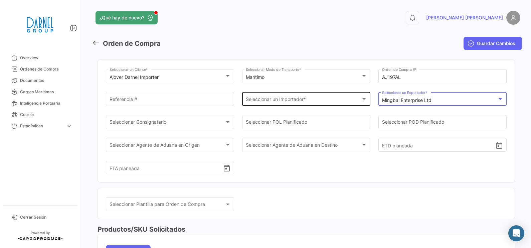
click at [310, 103] on div "Seleccionar un Importador *" at bounding box center [303, 101] width 115 height 6
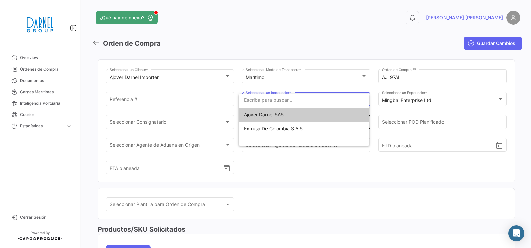
click at [293, 113] on span "Ajover Darnel SAS" at bounding box center [304, 115] width 120 height 14
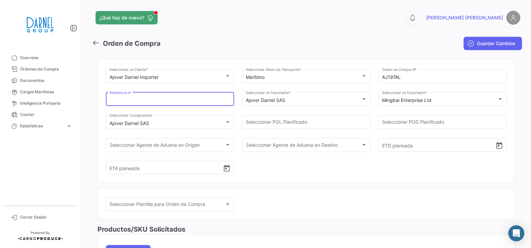
click at [180, 102] on input "Referencia #" at bounding box center [170, 101] width 121 height 6
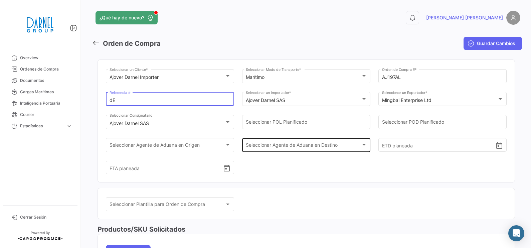
type input "d"
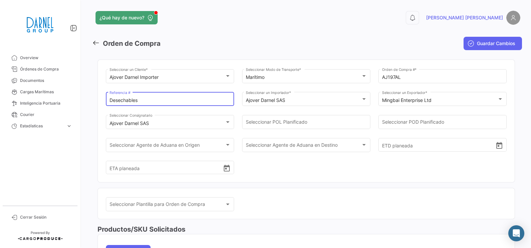
type input "Desechables"
click at [340, 178] on div "Ajover [PERSON_NAME] Importer Seleccionar un Cliente * Marítimo Seleccionar Mod…" at bounding box center [306, 125] width 401 height 114
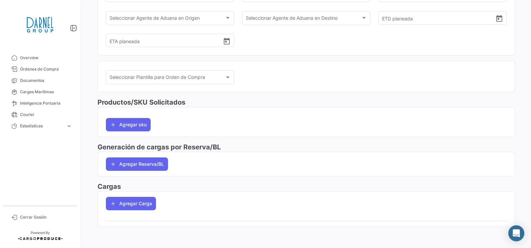
scroll to position [127, 0]
click at [122, 204] on button "Agregar Carga" at bounding box center [131, 202] width 50 height 13
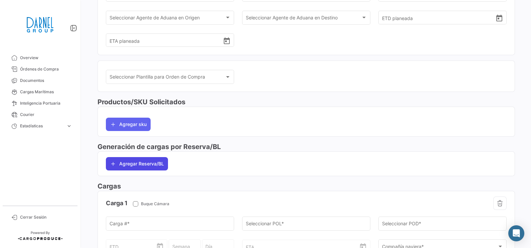
click at [147, 165] on button "Agregar Reserva/BL" at bounding box center [137, 163] width 62 height 13
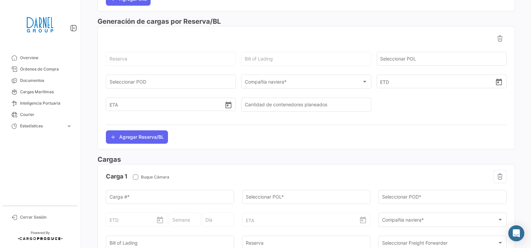
scroll to position [294, 0]
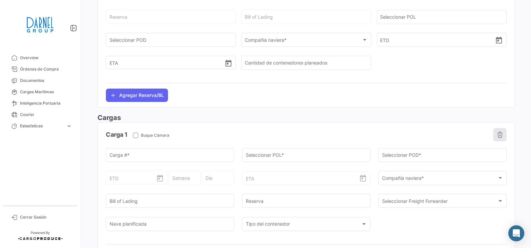
click at [498, 138] on icon "button" at bounding box center [500, 134] width 7 height 7
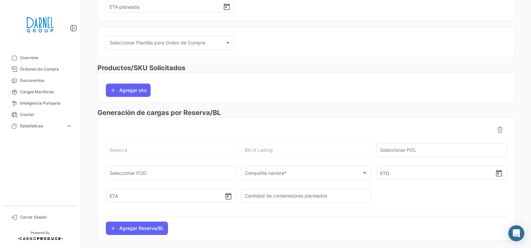
scroll to position [143, 0]
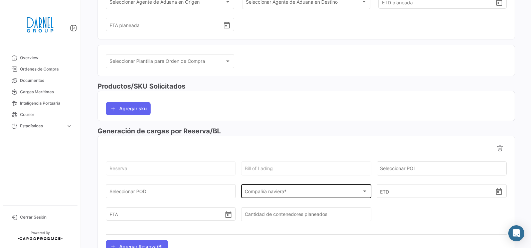
click at [272, 191] on span "Compañía naviera *" at bounding box center [303, 193] width 117 height 6
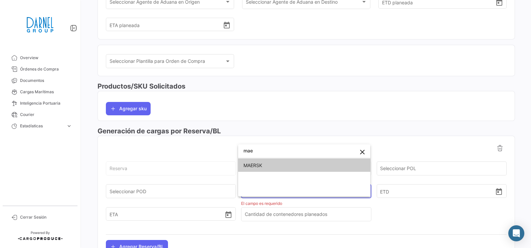
type input "mae"
click at [283, 164] on span "MAERSK" at bounding box center [305, 165] width 122 height 14
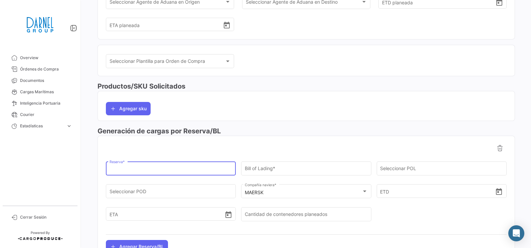
click at [181, 170] on input "Reserva *" at bounding box center [171, 170] width 123 height 6
paste input "285363772"
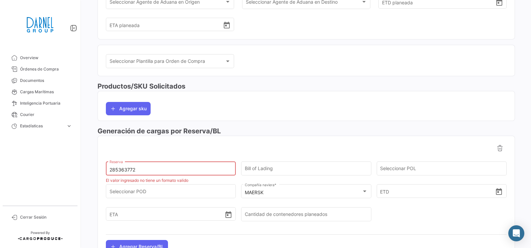
drag, startPoint x: 120, startPoint y: 169, endPoint x: -2, endPoint y: 169, distance: 122.0
click at [0, 169] on html "Overview Órdenes de Compra Documentos Cargas Marítimas Inteligencia Portuaria C…" at bounding box center [265, 124] width 531 height 248
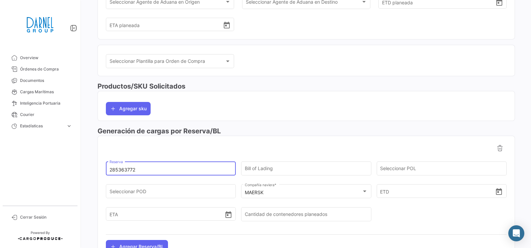
type input "285363772"
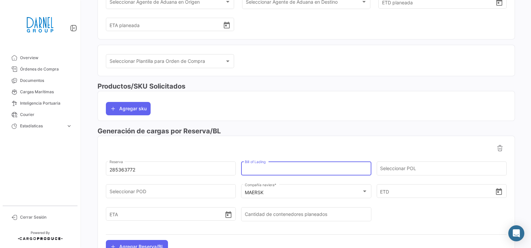
paste input "ASNGB509385"
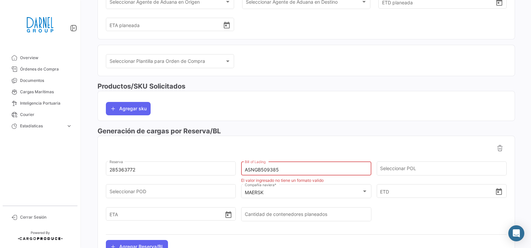
click at [245, 168] on input "ASNGB509385" at bounding box center [306, 170] width 123 height 6
click at [281, 169] on input "ASNGB509385" at bounding box center [306, 170] width 123 height 6
type input "ASNGB50938"
drag, startPoint x: 279, startPoint y: 170, endPoint x: 68, endPoint y: 186, distance: 210.8
click at [68, 186] on mat-sidenav-container "Overview Órdenes de Compra Documentos Cargas Marítimas Inteligencia Portuaria C…" at bounding box center [265, 124] width 531 height 248
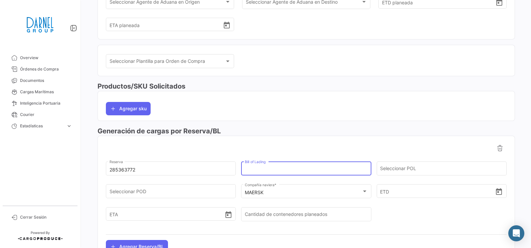
scroll to position [185, 0]
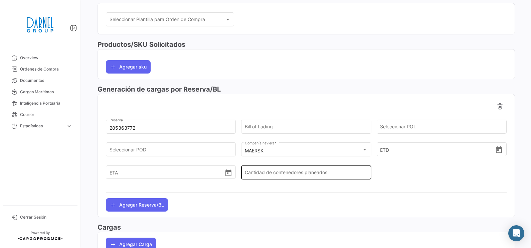
click at [291, 166] on div "Cantidad de contenedores planeados" at bounding box center [306, 171] width 123 height 15
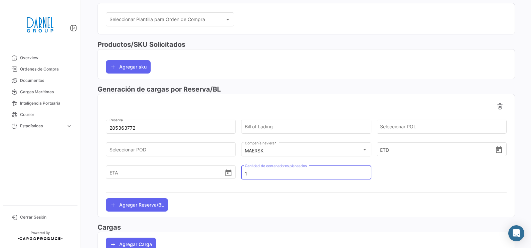
type input "1"
click at [290, 188] on div at bounding box center [306, 192] width 401 height 11
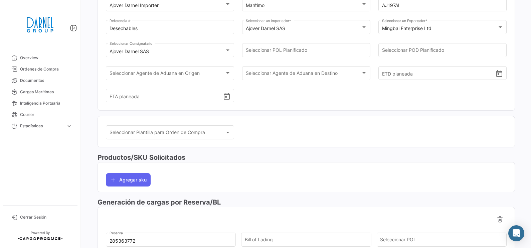
scroll to position [0, 0]
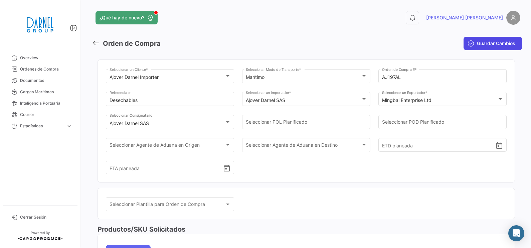
click at [495, 41] on span "Guardar Cambios" at bounding box center [496, 43] width 38 height 7
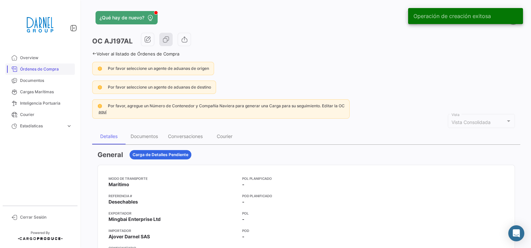
click at [41, 72] on link "Órdenes de Compra" at bounding box center [40, 68] width 70 height 11
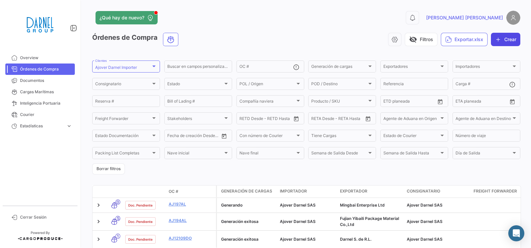
click at [505, 42] on button "Crear" at bounding box center [505, 39] width 29 height 13
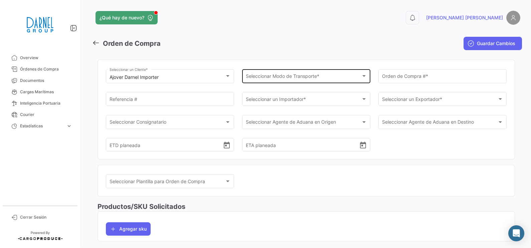
click at [349, 82] on div "Seleccionar Modo de Transporte * Seleccionar Modo de Transporte *" at bounding box center [306, 75] width 121 height 15
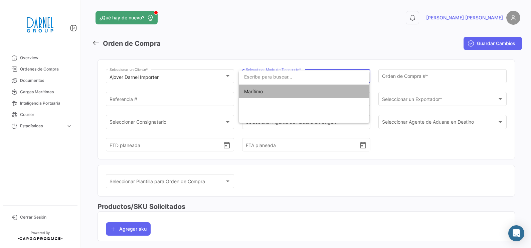
click at [336, 96] on span "Marítimo" at bounding box center [304, 92] width 120 height 14
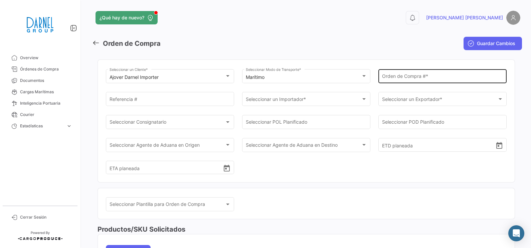
click at [432, 74] on div "Orden de Compra # *" at bounding box center [442, 75] width 121 height 15
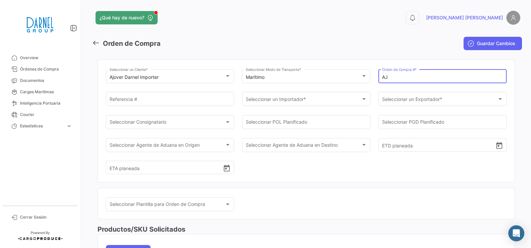
paste input "12211AL"
type input "AJ12211AL"
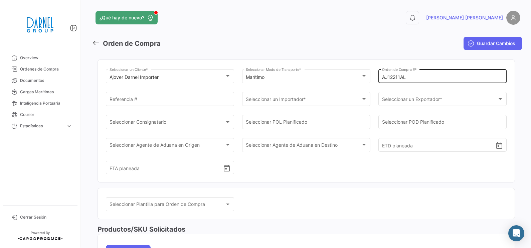
drag, startPoint x: 426, startPoint y: 73, endPoint x: 426, endPoint y: 79, distance: 5.7
click at [427, 75] on div "AJ12211AL Orden de Compra # *" at bounding box center [442, 75] width 121 height 15
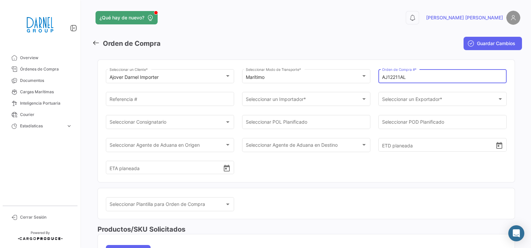
drag, startPoint x: 426, startPoint y: 79, endPoint x: 297, endPoint y: 90, distance: 130.1
click at [297, 90] on div "Ajover [PERSON_NAME] Importer Seleccionar un Cliente * Marítimo Seleccionar Mod…" at bounding box center [306, 125] width 401 height 114
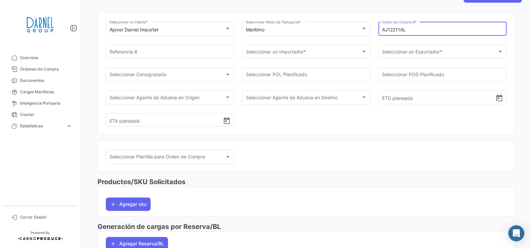
scroll to position [2, 0]
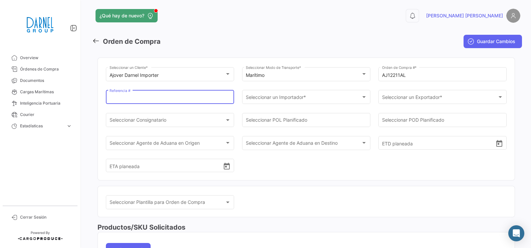
click at [209, 100] on input "Referencia #" at bounding box center [170, 99] width 121 height 6
type input "t"
type input "e"
type input "t"
type input "Tejas"
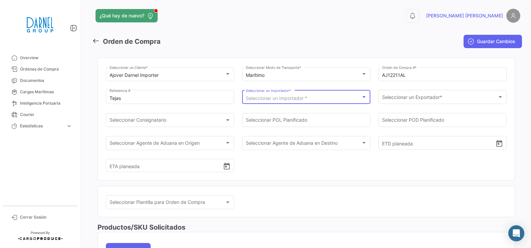
click at [298, 99] on span "Seleccionar un Importador *" at bounding box center [276, 98] width 61 height 6
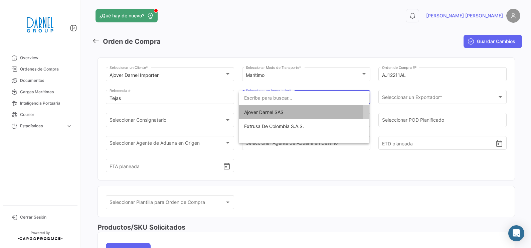
click at [298, 113] on span "Ajover Darnel SAS" at bounding box center [304, 112] width 120 height 14
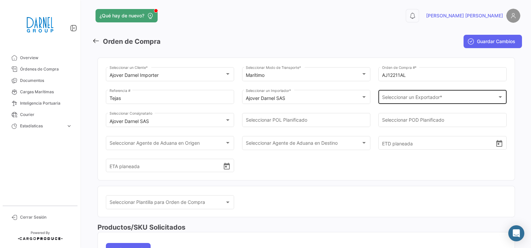
click at [443, 90] on div "Seleccionar un Exportador * Seleccionar un Exportador *" at bounding box center [442, 96] width 121 height 15
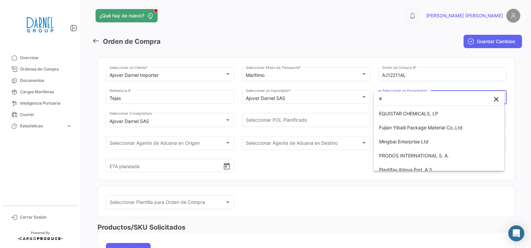
scroll to position [0, 0]
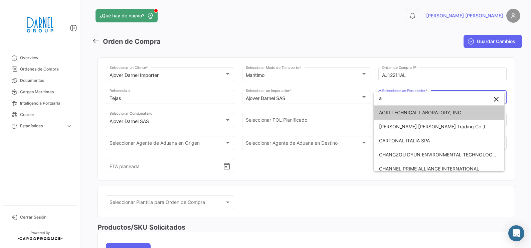
type input "a"
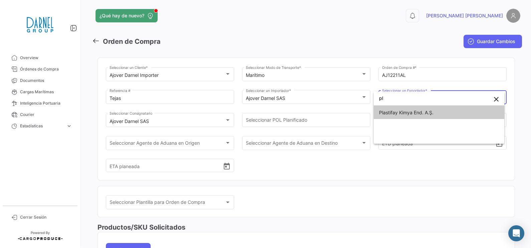
type input "p"
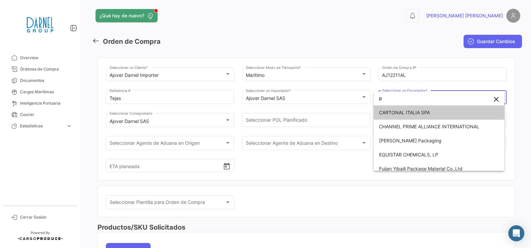
type input "pl"
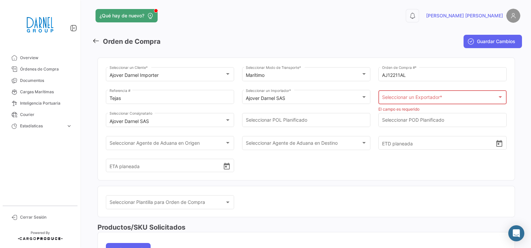
click at [447, 95] on div "Seleccionar un Exportador * Seleccionar un Exportador *" at bounding box center [442, 96] width 121 height 15
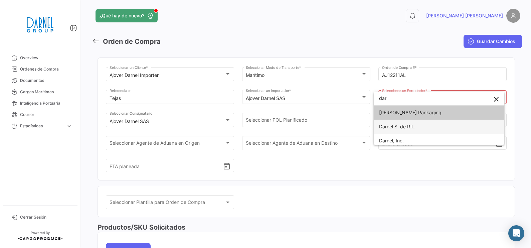
type input "dar"
click at [416, 130] on span "Darnel S. de R.L." at bounding box center [439, 127] width 120 height 14
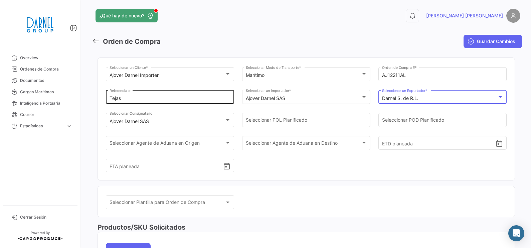
click at [159, 92] on div "Tejas Referencia #" at bounding box center [170, 96] width 121 height 15
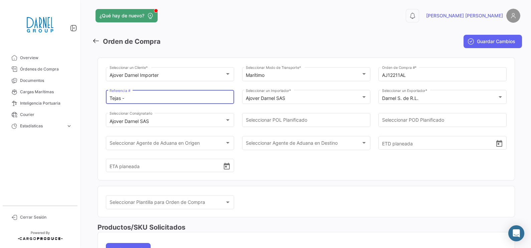
paste input "PLASTINDUSTRIA SOCIEDAD ANONIMA CERRADA -"
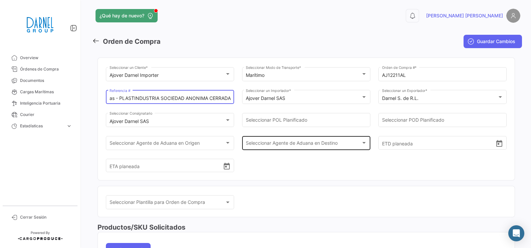
scroll to position [127, 0]
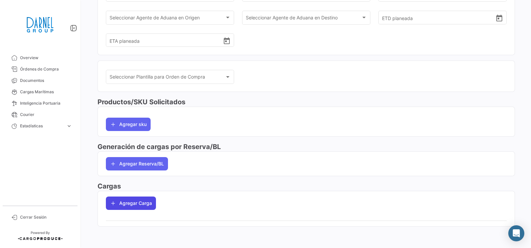
type input "Tejas - PLASTINDUSTRIA SOCIEDAD ANONIMA CERRADA"
click at [147, 200] on button "Agregar Carga" at bounding box center [131, 202] width 50 height 13
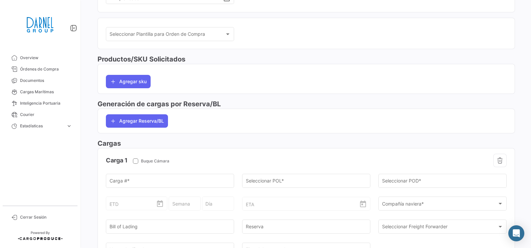
scroll to position [211, 0]
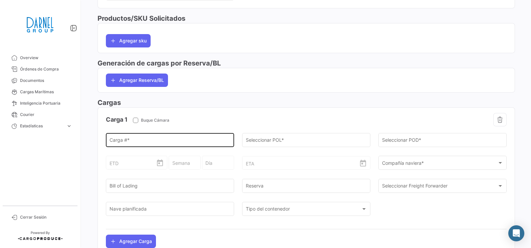
click at [211, 139] on input "Carga # *" at bounding box center [170, 142] width 121 height 6
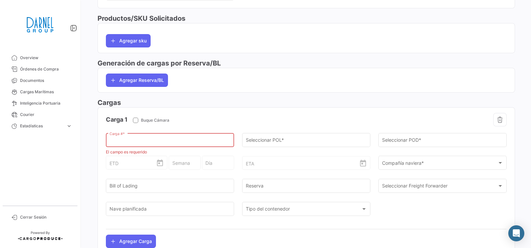
paste input "MRSU3435723"
type input "MRSU3435723"
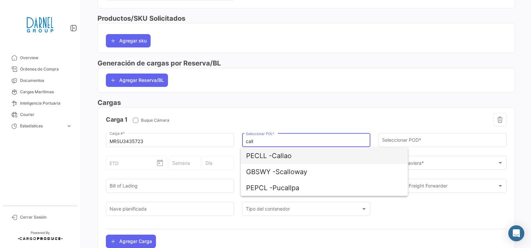
click at [311, 152] on span "PECLL - [GEOGRAPHIC_DATA]" at bounding box center [324, 156] width 156 height 16
type input "Callao"
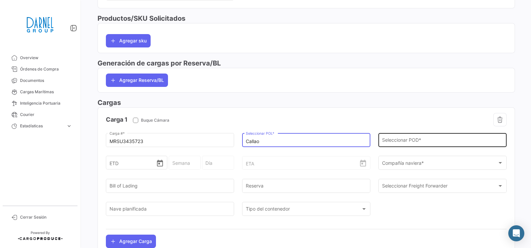
click at [436, 145] on div "Seleccionar POD *" at bounding box center [442, 139] width 121 height 15
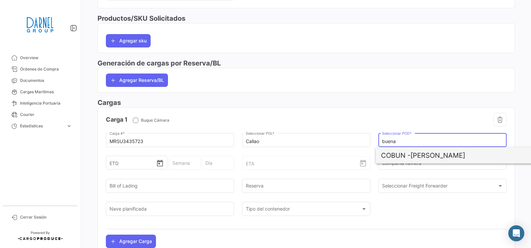
click at [429, 157] on span "[PERSON_NAME]" at bounding box center [459, 155] width 156 height 16
type input "[PERSON_NAME]"
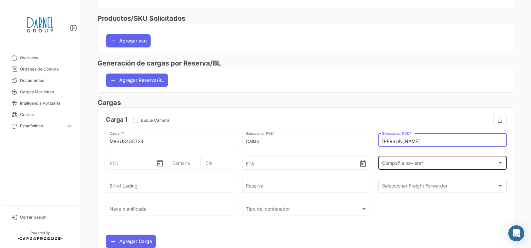
click at [416, 165] on span "Compañía naviera *" at bounding box center [439, 164] width 115 height 6
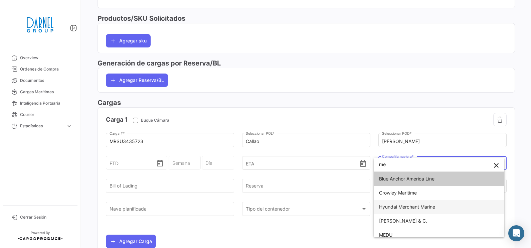
type input "m"
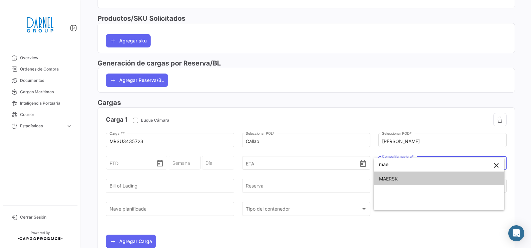
type input "mae"
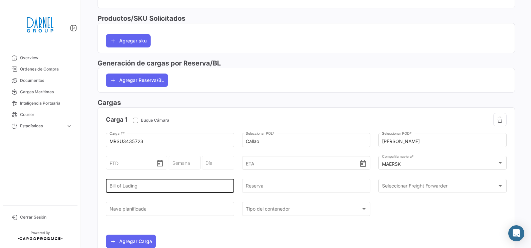
click at [192, 183] on div "Bill of Lading" at bounding box center [170, 185] width 121 height 15
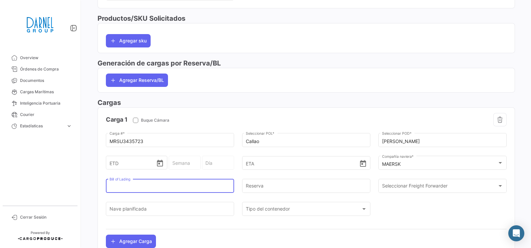
paste input "PEFE250900015"
type input "PEFE250900015"
drag, startPoint x: 192, startPoint y: 189, endPoint x: 20, endPoint y: 189, distance: 172.4
click at [20, 189] on mat-sidenav-container "Overview Órdenes de Compra Documentos Cargas Marítimas Inteligencia Portuaria C…" at bounding box center [265, 124] width 531 height 248
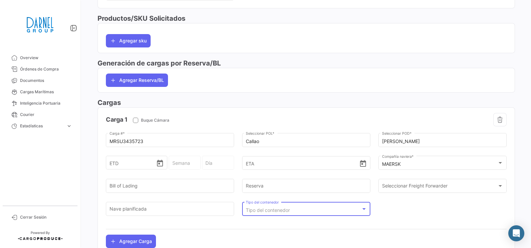
click at [323, 209] on div "Tipo del contenedor" at bounding box center [303, 211] width 115 height 6
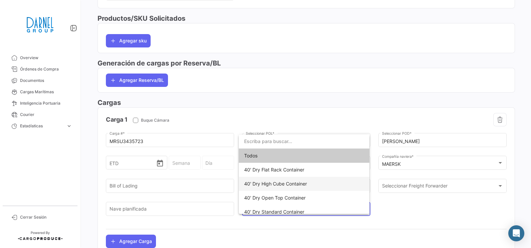
click at [300, 184] on span "40' Dry High Cube Container" at bounding box center [275, 184] width 63 height 6
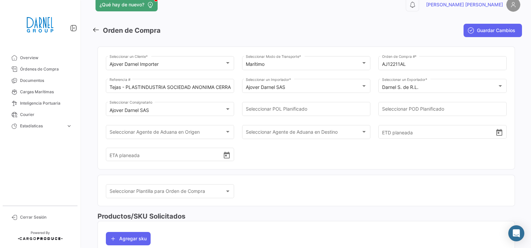
scroll to position [0, 0]
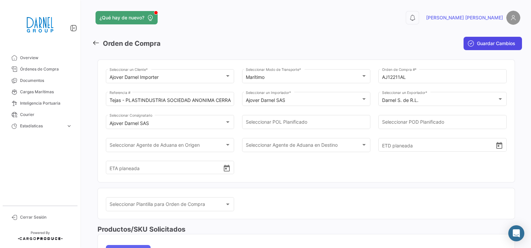
click at [477, 41] on span "Guardar Cambios" at bounding box center [496, 43] width 38 height 7
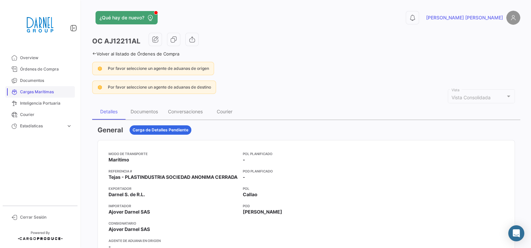
click at [37, 90] on span "Cargas Marítimas" at bounding box center [46, 92] width 52 height 6
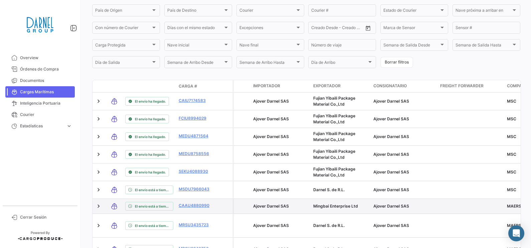
scroll to position [170, 0]
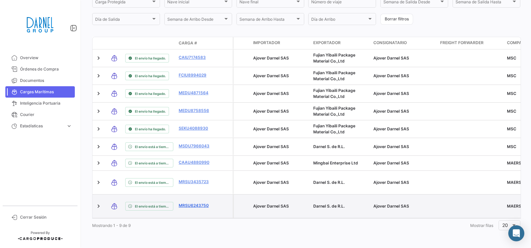
click at [187, 202] on link "MRSU6243750" at bounding box center [196, 205] width 35 height 6
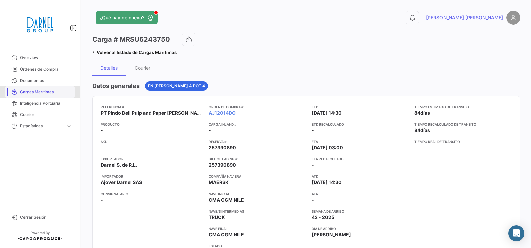
click at [36, 94] on span "Cargas Marítimas" at bounding box center [46, 92] width 52 height 6
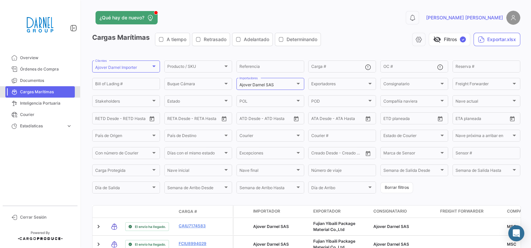
click at [41, 89] on span "Cargas Marítimas" at bounding box center [46, 92] width 52 height 6
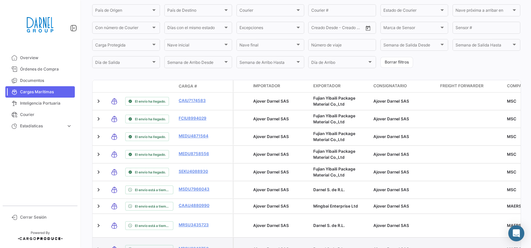
scroll to position [170, 0]
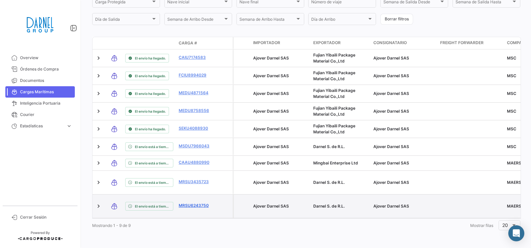
click at [190, 202] on link "MRSU6243750" at bounding box center [196, 205] width 35 height 6
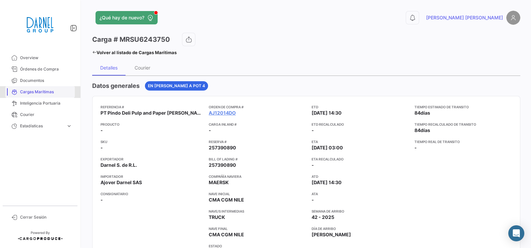
click at [42, 89] on span "Cargas Marítimas" at bounding box center [46, 92] width 52 height 6
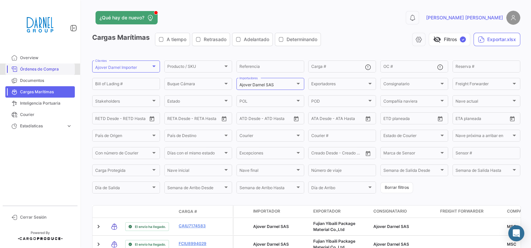
click at [42, 71] on span "Órdenes de Compra" at bounding box center [46, 69] width 52 height 6
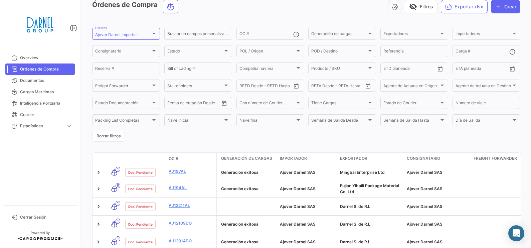
scroll to position [65, 0]
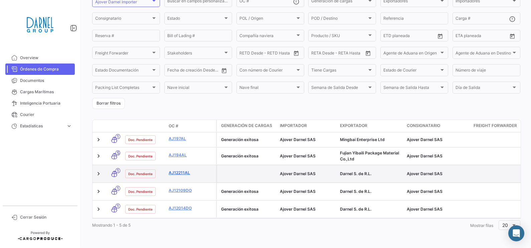
click at [181, 170] on link "AJ12211AL" at bounding box center [191, 173] width 45 height 6
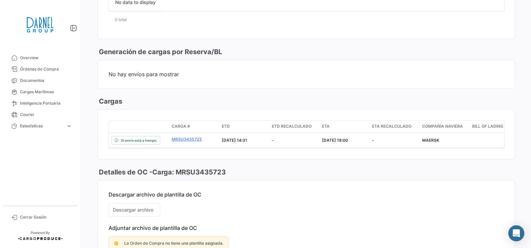
scroll to position [375, 0]
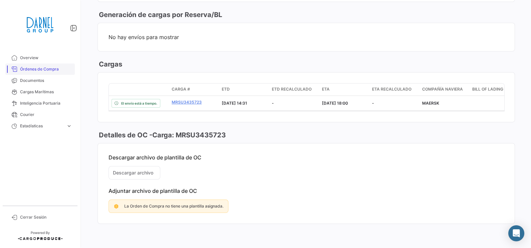
click at [30, 68] on span "Órdenes de Compra" at bounding box center [46, 69] width 52 height 6
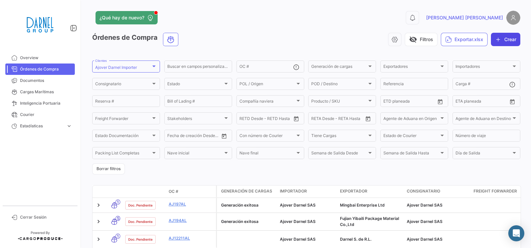
click at [510, 42] on button "Crear" at bounding box center [505, 39] width 29 height 13
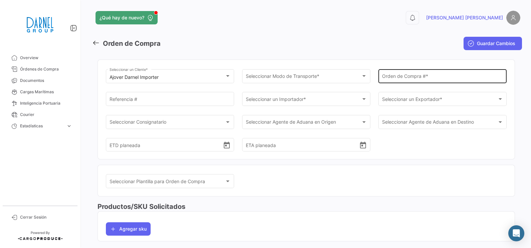
click at [416, 74] on div "Orden de Compra # *" at bounding box center [442, 75] width 121 height 15
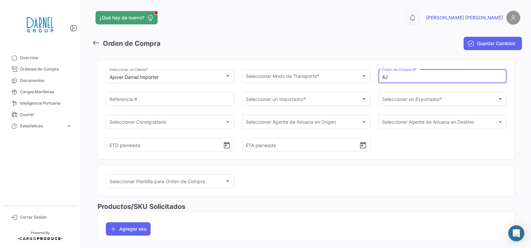
paste input "198AL"
type input "AJ198AL"
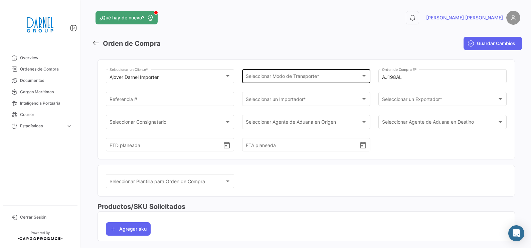
drag, startPoint x: 403, startPoint y: 83, endPoint x: 323, endPoint y: 82, distance: 80.5
click at [323, 82] on div "Ajover [PERSON_NAME] Importer Seleccionar un Cliente * Seleccionar Modo de Tran…" at bounding box center [306, 113] width 401 height 91
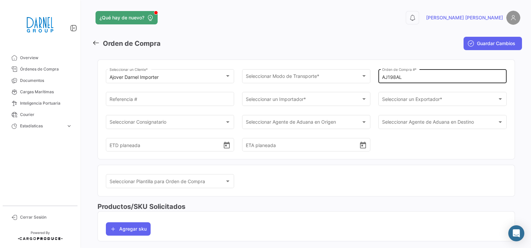
drag, startPoint x: 323, startPoint y: 82, endPoint x: 397, endPoint y: 76, distance: 74.8
click at [397, 75] on input "AJ198AL" at bounding box center [442, 78] width 121 height 6
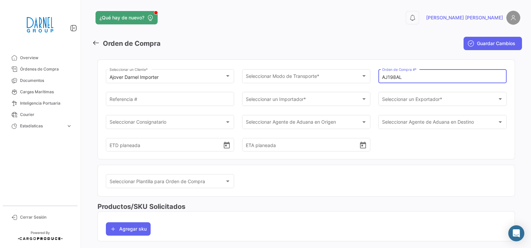
click at [399, 76] on input "AJ198AL" at bounding box center [442, 78] width 121 height 6
click at [403, 76] on input "AJ198AL" at bounding box center [442, 78] width 121 height 6
click at [408, 78] on input "AJ198AL" at bounding box center [442, 78] width 121 height 6
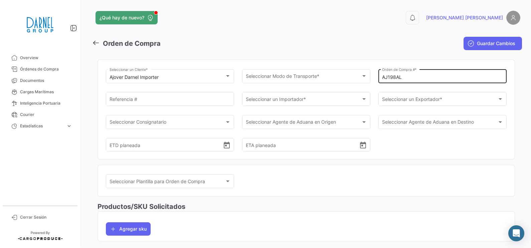
click at [442, 71] on div "AJ198AL Orden de Compra # *" at bounding box center [442, 75] width 121 height 15
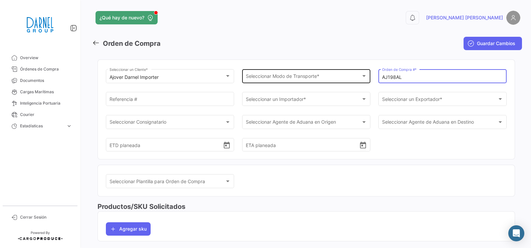
drag, startPoint x: 423, startPoint y: 77, endPoint x: 362, endPoint y: 77, distance: 61.1
click at [362, 77] on div "Ajover [PERSON_NAME] Importer Seleccionar un Cliente * Seleccionar Modo de Tran…" at bounding box center [306, 113] width 401 height 91
click at [317, 76] on span "Seleccionar Modo de Transporte *" at bounding box center [303, 78] width 115 height 6
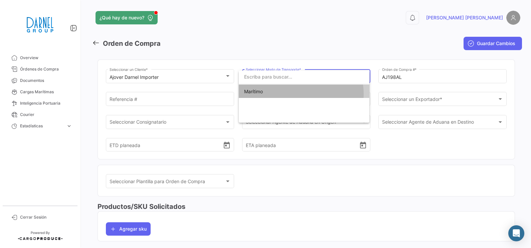
click at [296, 94] on span "Marítimo" at bounding box center [304, 92] width 120 height 14
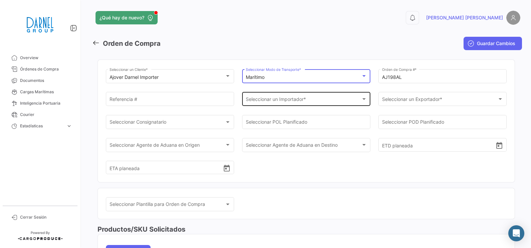
click at [296, 98] on span "Seleccionar un Importador *" at bounding box center [303, 101] width 115 height 6
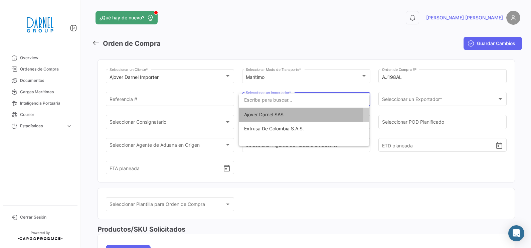
click at [288, 113] on span "Ajover Darnel SAS" at bounding box center [304, 115] width 120 height 14
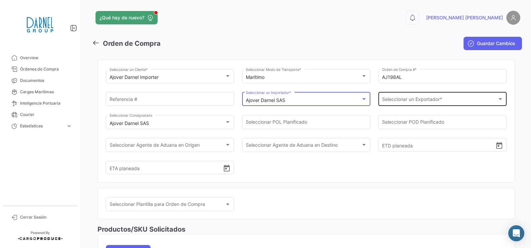
click at [411, 101] on span "Seleccionar un Exportador *" at bounding box center [439, 101] width 115 height 6
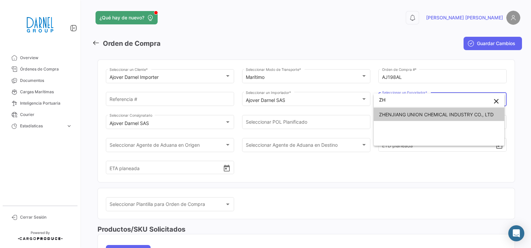
type input "ZH"
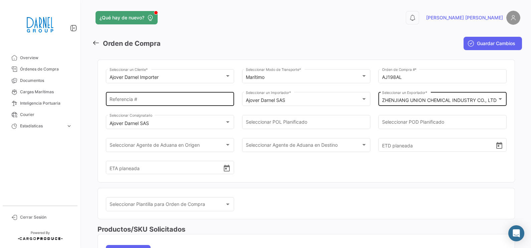
click at [150, 99] on input "Referencia #" at bounding box center [170, 101] width 121 height 6
type input "d"
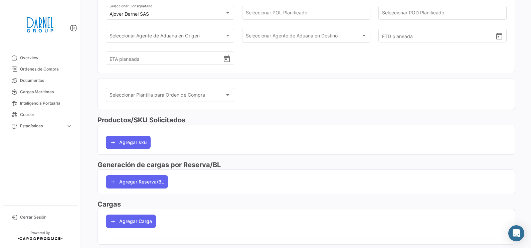
scroll to position [125, 0]
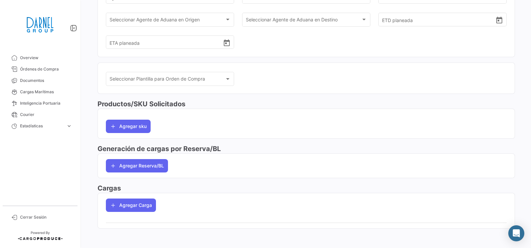
type input "Desechables"
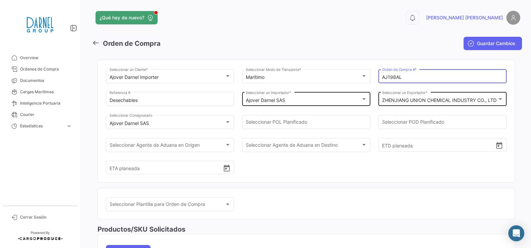
drag, startPoint x: 363, startPoint y: 77, endPoint x: 346, endPoint y: 95, distance: 24.6
click at [346, 79] on div "Ajover [PERSON_NAME] Importer Seleccionar un Cliente * Marítimo Seleccionar Mod…" at bounding box center [306, 125] width 401 height 114
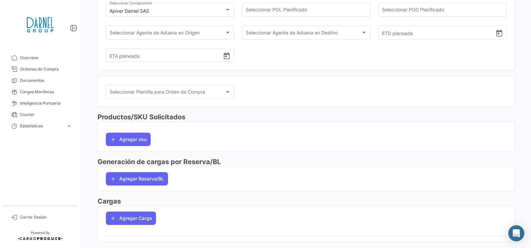
scroll to position [125, 0]
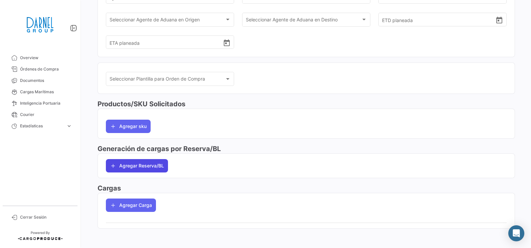
click at [134, 165] on button "Agregar Reserva/BL" at bounding box center [137, 165] width 62 height 13
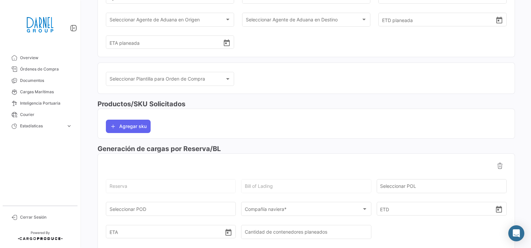
scroll to position [167, 0]
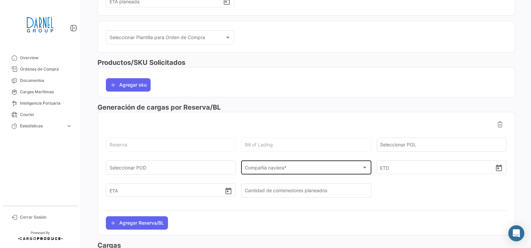
click at [272, 166] on span "Compañía naviera *" at bounding box center [303, 169] width 117 height 6
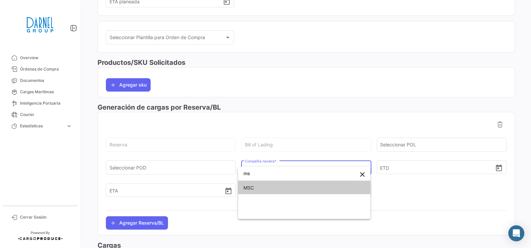
type input "ms"
click at [253, 182] on span "MSC" at bounding box center [305, 188] width 122 height 14
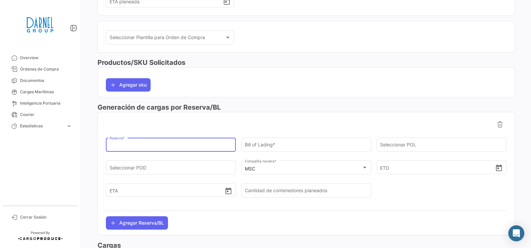
click at [192, 149] on input "Reserva *" at bounding box center [171, 146] width 123 height 6
paste input "MEDUYN784937"
type input "MEDUYN784937"
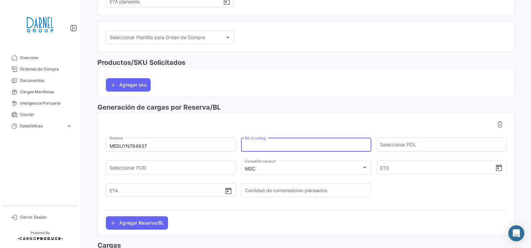
paste input "MEDUYN784937"
type input "MEDUYN784937"
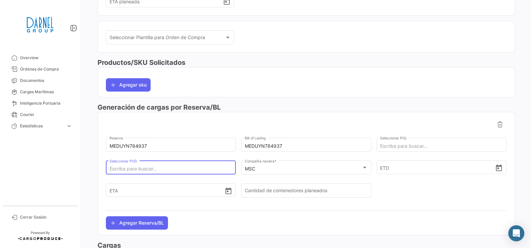
click at [160, 168] on input "Seleccionar POD" at bounding box center [171, 169] width 123 height 6
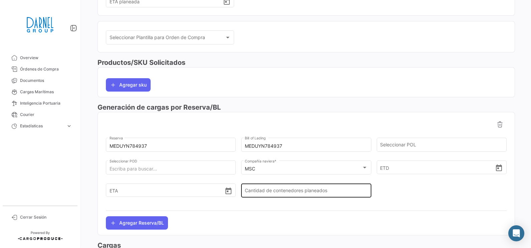
click at [276, 196] on div "Cantidad de contenedores planeados" at bounding box center [306, 189] width 123 height 15
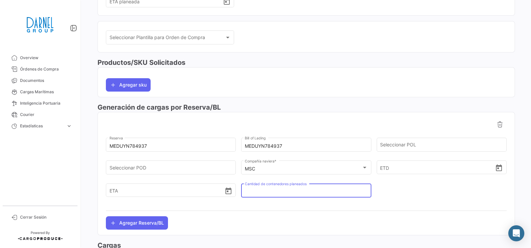
type input "3"
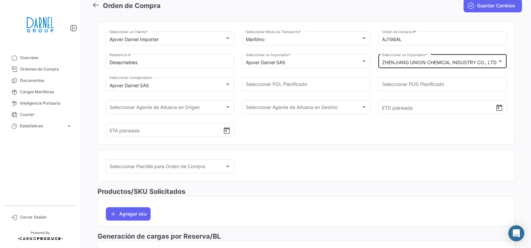
scroll to position [0, 0]
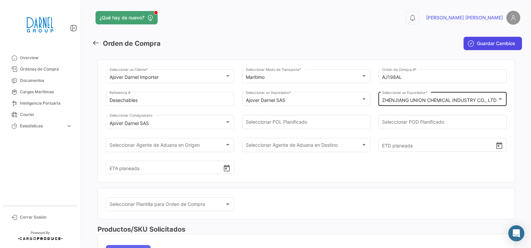
type input "2"
click at [494, 47] on button "Guardar Cambios" at bounding box center [493, 43] width 58 height 13
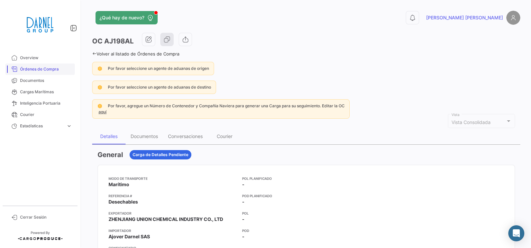
click at [35, 67] on span "Órdenes de Compra" at bounding box center [46, 69] width 52 height 6
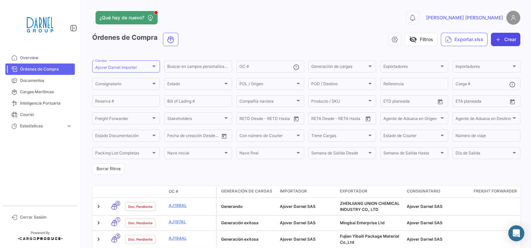
click at [500, 34] on button "Crear" at bounding box center [505, 39] width 29 height 13
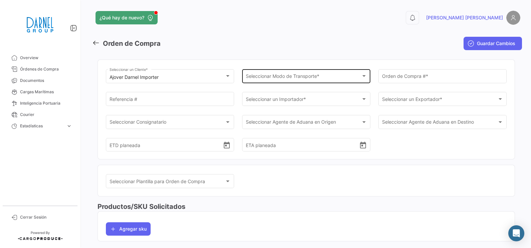
click at [268, 72] on div "Seleccionar Modo de Transporte * Seleccionar Modo de Transporte *" at bounding box center [306, 75] width 121 height 15
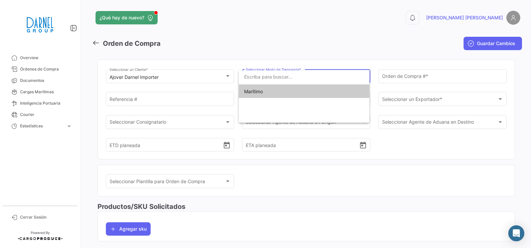
click at [275, 94] on span "Marítimo" at bounding box center [304, 92] width 120 height 14
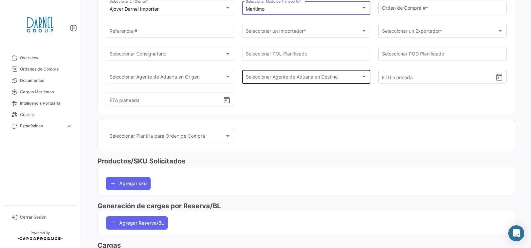
scroll to position [127, 0]
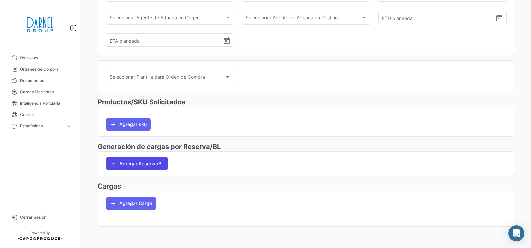
click at [153, 166] on button "Agregar Reserva/BL" at bounding box center [137, 163] width 62 height 13
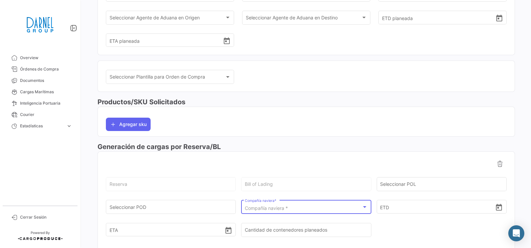
click at [304, 210] on div "Compañía naviera *" at bounding box center [303, 208] width 117 height 6
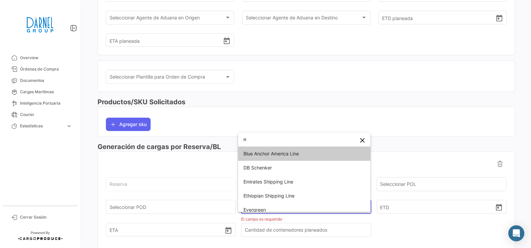
type input "na"
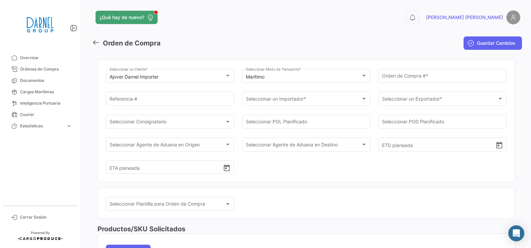
scroll to position [0, 0]
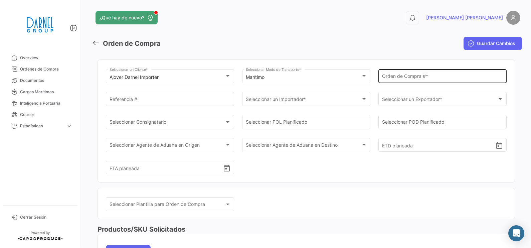
click at [422, 74] on div "Orden de Compra # *" at bounding box center [442, 75] width 121 height 15
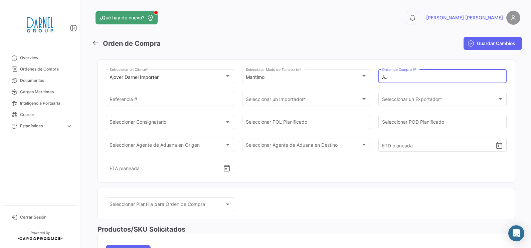
paste input "200AL"
type input "AJ200AL"
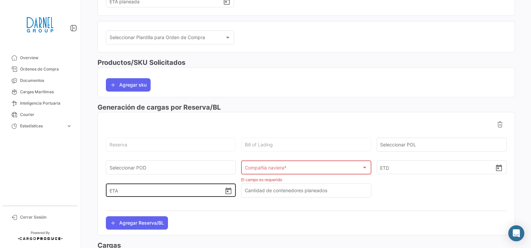
scroll to position [209, 0]
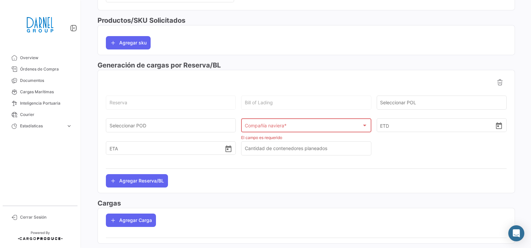
click at [160, 100] on div "Reserva" at bounding box center [171, 101] width 123 height 15
click at [300, 139] on div "Compañía naviera * Compañía naviera *" at bounding box center [306, 128] width 130 height 21
click at [294, 125] on div "Compañía naviera *" at bounding box center [303, 127] width 117 height 6
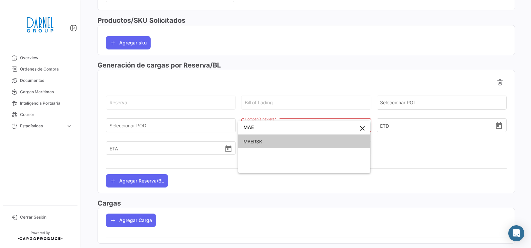
type input "MAE"
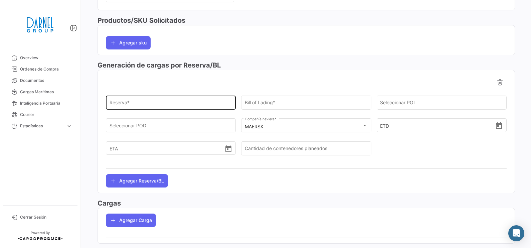
click at [156, 101] on div "Reserva *" at bounding box center [171, 101] width 123 height 15
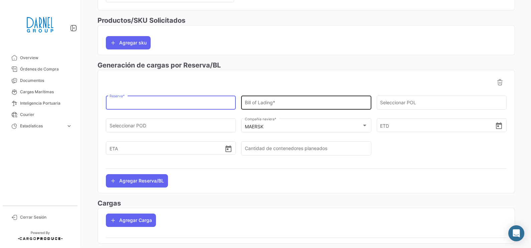
paste input "259042858"
type input "259042858"
click at [257, 104] on input "Bill of Lading" at bounding box center [306, 104] width 123 height 6
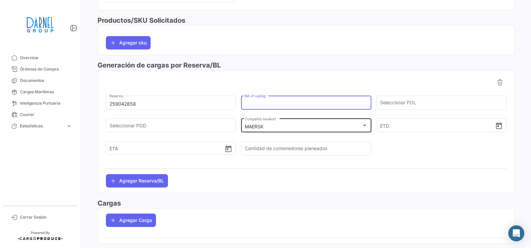
paste input "259042858"
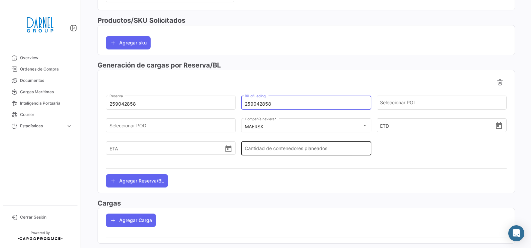
type input "259042858"
click at [302, 146] on div "Cantidad de contenedores planeados" at bounding box center [306, 147] width 123 height 15
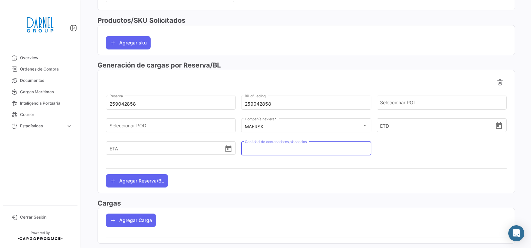
type input "8"
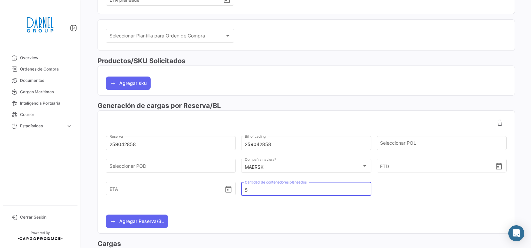
scroll to position [41, 0]
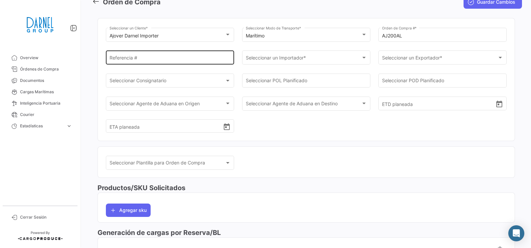
type input "5"
click at [154, 57] on input "Referencia #" at bounding box center [170, 59] width 121 height 6
type input "d"
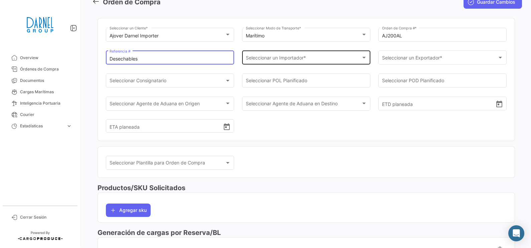
type input "Desechables"
click at [309, 63] on div "Seleccionar un Importador * Seleccionar un Importador *" at bounding box center [306, 56] width 121 height 15
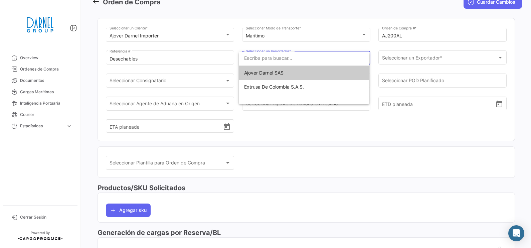
click at [307, 72] on span "Ajover Darnel SAS" at bounding box center [304, 73] width 120 height 14
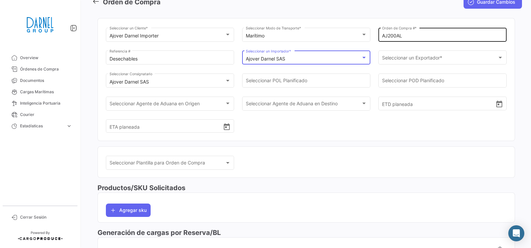
click at [383, 33] on input "AJ200AL" at bounding box center [442, 36] width 121 height 6
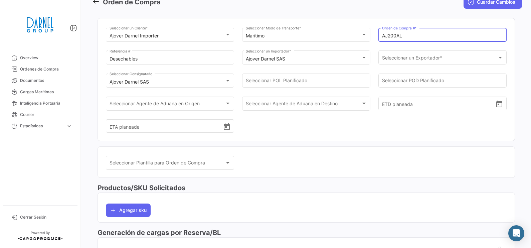
click at [383, 33] on input "AJ200AL" at bounding box center [442, 36] width 121 height 6
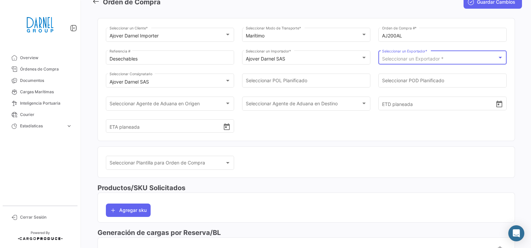
click at [431, 57] on span "Seleccionar un Exportador *" at bounding box center [412, 59] width 61 height 6
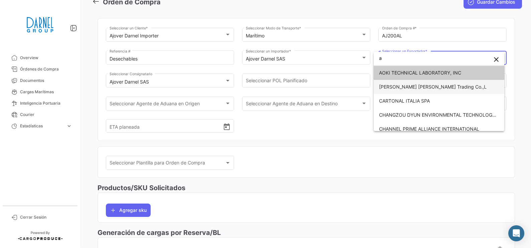
type input "a"
click at [425, 83] on span "[PERSON_NAME] [PERSON_NAME] Trading Co.,L" at bounding box center [439, 87] width 120 height 14
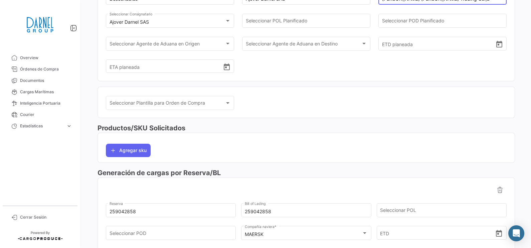
scroll to position [0, 0]
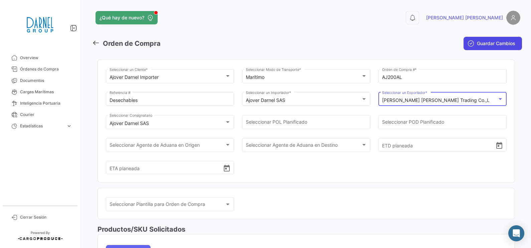
click at [484, 43] on span "Guardar Cambios" at bounding box center [496, 43] width 38 height 7
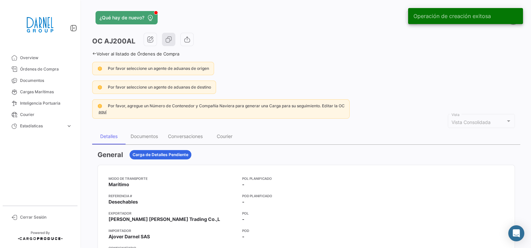
drag, startPoint x: 39, startPoint y: 88, endPoint x: 327, endPoint y: 248, distance: 329.4
click at [39, 87] on link "Cargas Marítimas" at bounding box center [40, 91] width 70 height 11
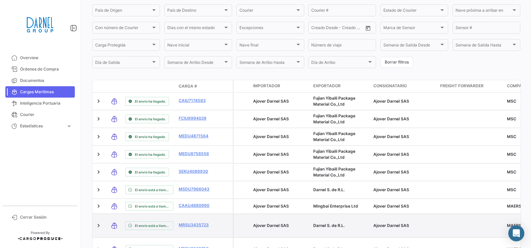
scroll to position [209, 0]
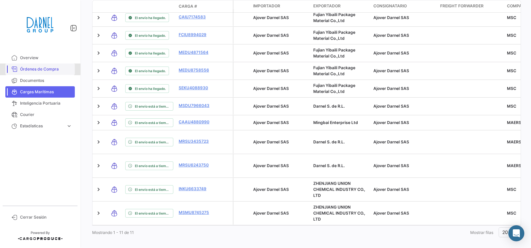
click at [45, 66] on span "Órdenes de Compra" at bounding box center [46, 69] width 52 height 6
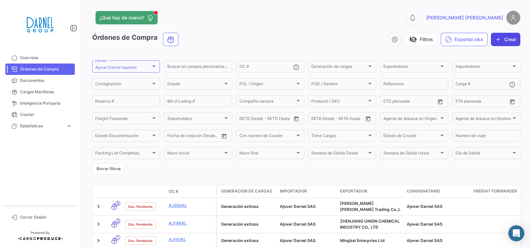
click at [508, 41] on button "Crear" at bounding box center [505, 39] width 29 height 13
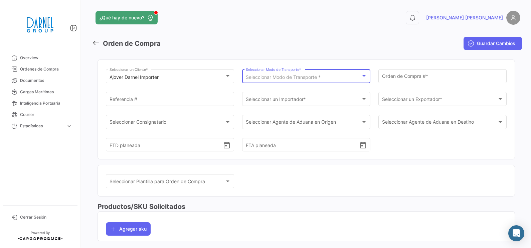
click at [286, 75] on span "Seleccionar Modo de Transporte *" at bounding box center [283, 77] width 75 height 6
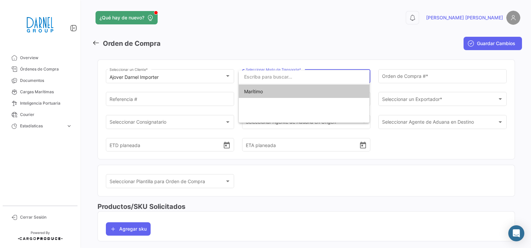
click at [283, 89] on span "Marítimo" at bounding box center [304, 92] width 120 height 14
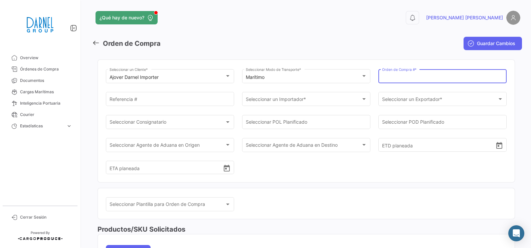
click at [389, 76] on input "Orden de Compra # *" at bounding box center [442, 78] width 121 height 6
paste input "205AL"
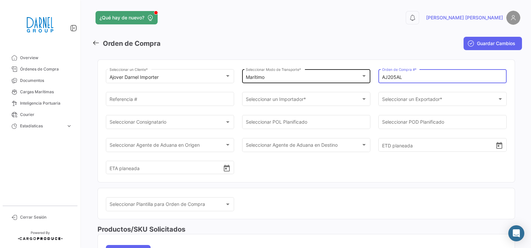
drag, startPoint x: 420, startPoint y: 80, endPoint x: 320, endPoint y: 80, distance: 99.9
click at [320, 80] on div "Ajover [PERSON_NAME] Importer Seleccionar un Cliente * Marítimo Seleccionar Mod…" at bounding box center [306, 125] width 401 height 114
type input "AJ205AL"
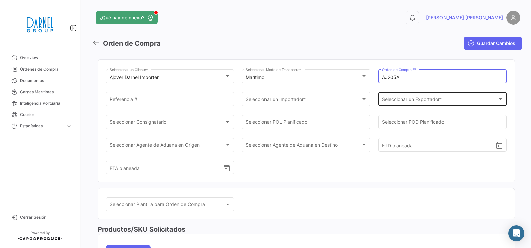
click at [407, 102] on span "Seleccionar un Exportador *" at bounding box center [439, 101] width 115 height 6
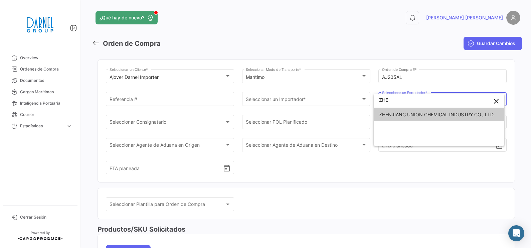
type input "ZHE"
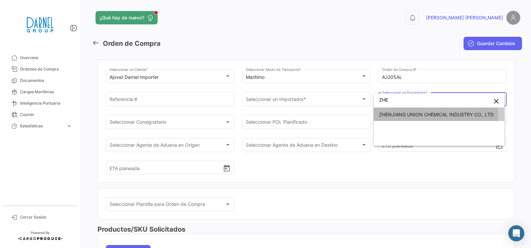
click at [406, 116] on span "ZHENJIANG UNION CHEMICAL INDUSTRY CO., LTD" at bounding box center [436, 115] width 115 height 6
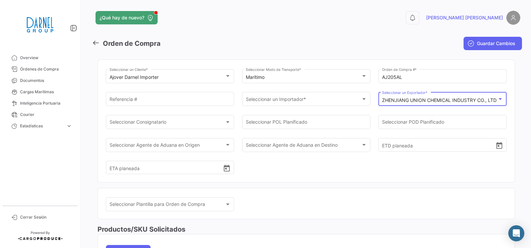
click at [458, 99] on mat-select-trigger "ZHENJIANG UNION CHEMICAL INDUSTRY CO., LTD" at bounding box center [439, 100] width 115 height 6
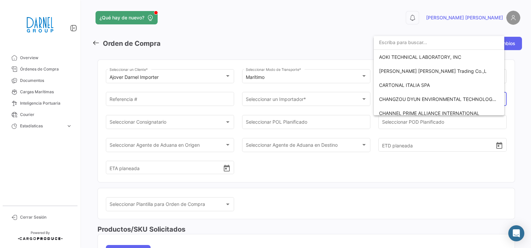
scroll to position [187, 0]
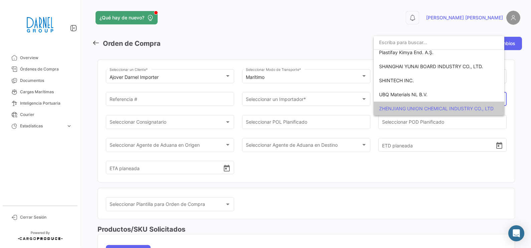
click at [425, 125] on div at bounding box center [265, 124] width 531 height 248
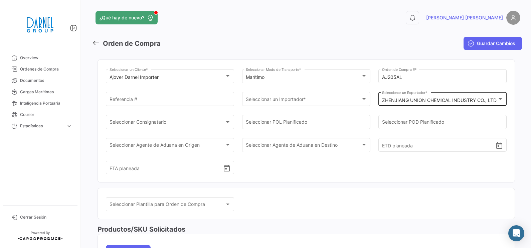
click at [434, 101] on mat-select-trigger "ZHENJIANG UNION CHEMICAL INDUSTRY CO., LTD" at bounding box center [439, 100] width 115 height 6
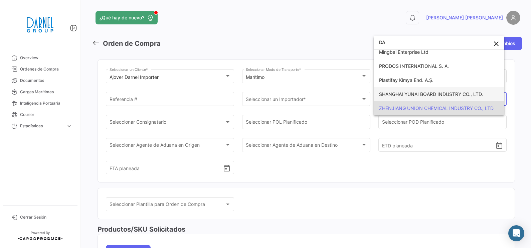
scroll to position [3, 0]
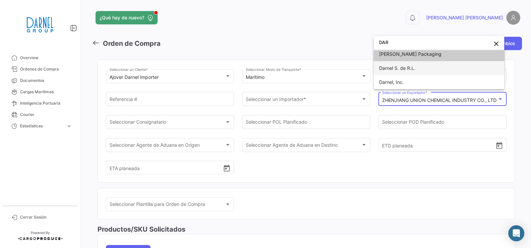
type input "DAR"
click at [414, 70] on span "Darnel S. de R.L." at bounding box center [397, 68] width 36 height 6
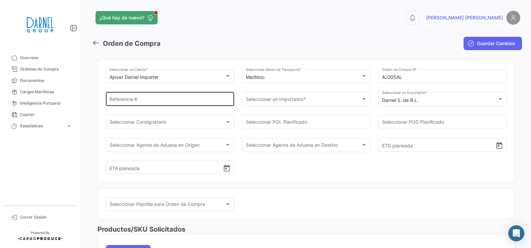
click at [150, 97] on div "Referencia #" at bounding box center [170, 98] width 121 height 15
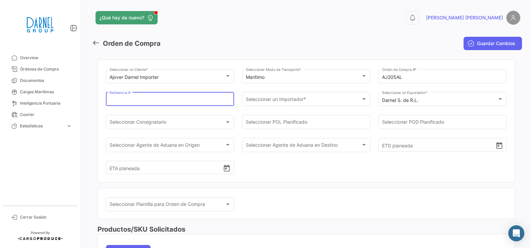
type input "d"
paste input "Zhejiang Kingsun Eco-pack Co.,L"
click at [137, 99] on input "Desechables Zhejiang Kingsun Eco-pack Co.,L" at bounding box center [170, 101] width 121 height 6
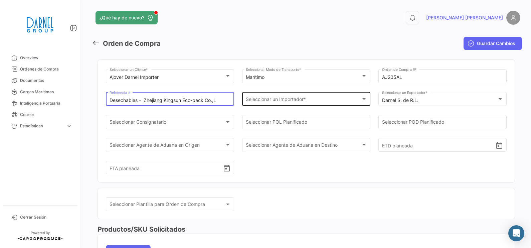
type input "Desechables - Zhejiang Kingsun Eco-pack Co.,L"
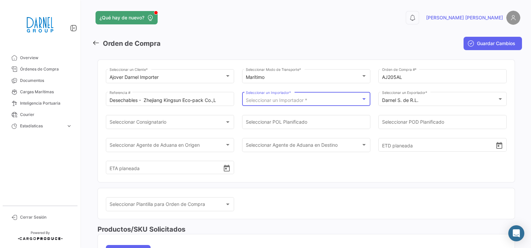
click at [353, 99] on div "Seleccionar un Importador *" at bounding box center [303, 101] width 115 height 6
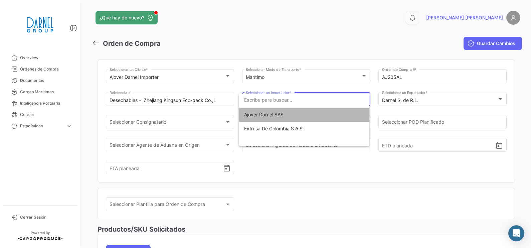
click at [342, 116] on span "Ajover Darnel SAS" at bounding box center [304, 115] width 120 height 14
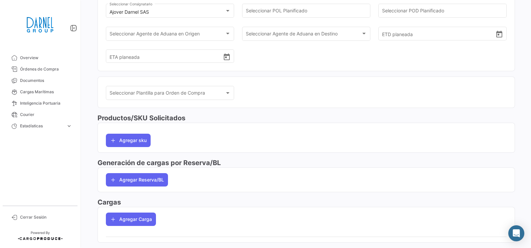
scroll to position [127, 0]
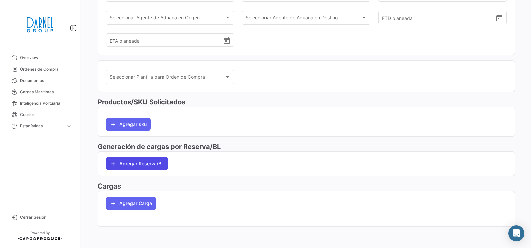
click at [153, 165] on button "Agregar Reserva/BL" at bounding box center [137, 163] width 62 height 13
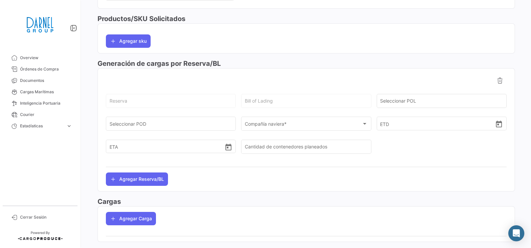
scroll to position [211, 0]
click at [164, 97] on div "Reserva" at bounding box center [171, 99] width 123 height 15
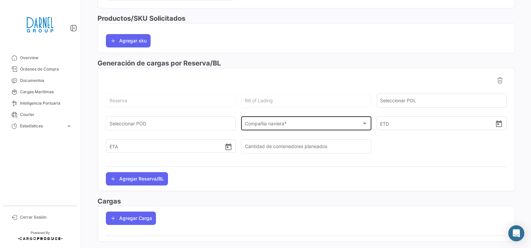
click at [295, 124] on div "Compañía naviera *" at bounding box center [303, 125] width 117 height 6
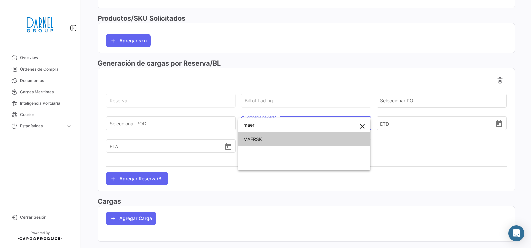
type input "maer"
click at [289, 140] on span "MAERSK" at bounding box center [305, 139] width 122 height 14
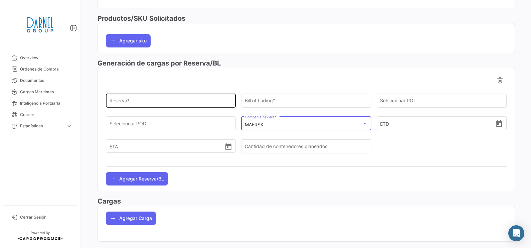
click at [190, 97] on div "Reserva *" at bounding box center [171, 99] width 123 height 15
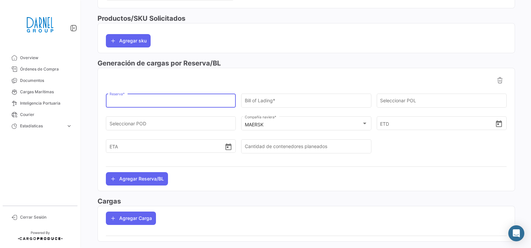
paste input "259127615"
type input "259127615"
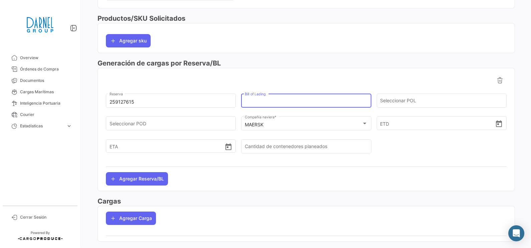
click at [295, 105] on input "Bill of Lading" at bounding box center [306, 102] width 123 height 6
paste input "259127615"
type input "259127615"
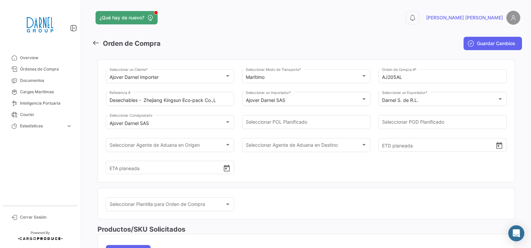
scroll to position [167, 0]
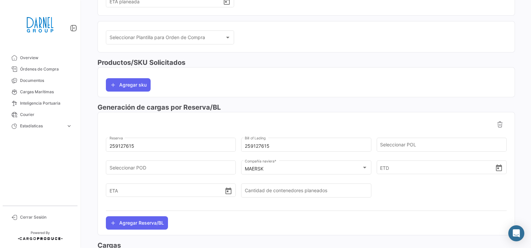
click at [316, 182] on mat-form-field "MAERSK Compañía naviera *" at bounding box center [306, 170] width 130 height 23
click at [316, 193] on input "Cantidad de contenedores planeados" at bounding box center [306, 192] width 123 height 6
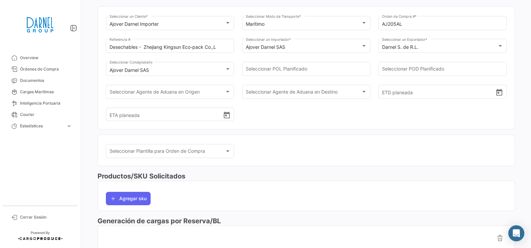
scroll to position [0, 0]
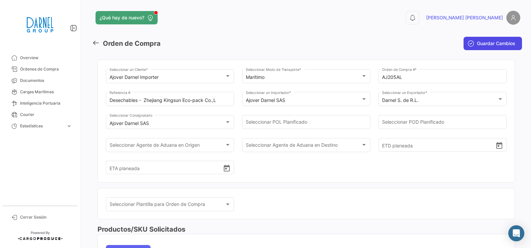
type input "2"
click at [479, 37] on button "Guardar Cambios" at bounding box center [493, 43] width 58 height 13
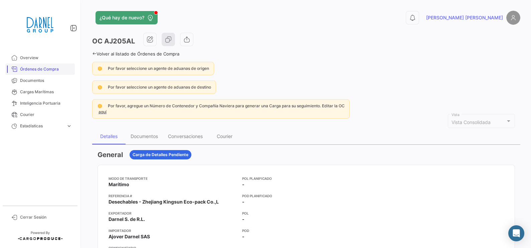
click at [29, 70] on span "Órdenes de Compra" at bounding box center [46, 69] width 52 height 6
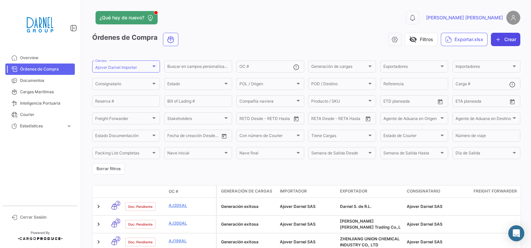
click at [510, 38] on button "Crear" at bounding box center [505, 39] width 29 height 13
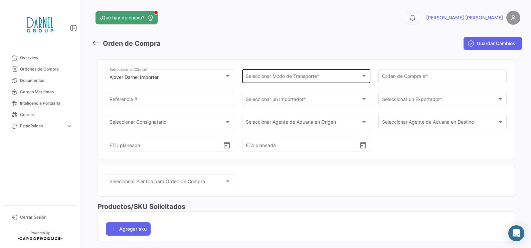
click at [269, 77] on span "Seleccionar Modo de Transporte *" at bounding box center [303, 78] width 115 height 6
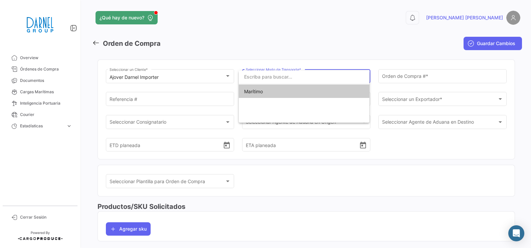
click at [283, 92] on span "Marítimo" at bounding box center [304, 92] width 120 height 14
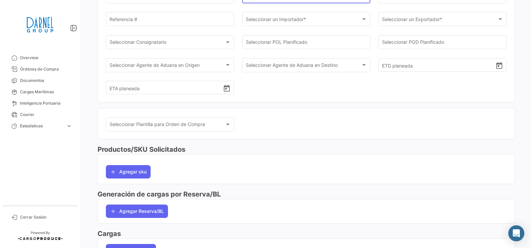
scroll to position [127, 0]
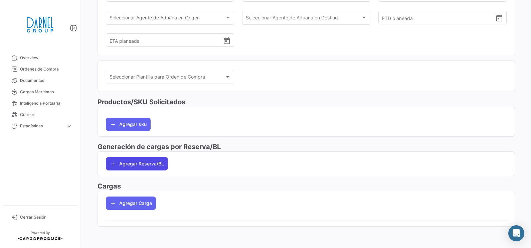
click at [137, 161] on button "Agregar Reserva/BL" at bounding box center [137, 163] width 62 height 13
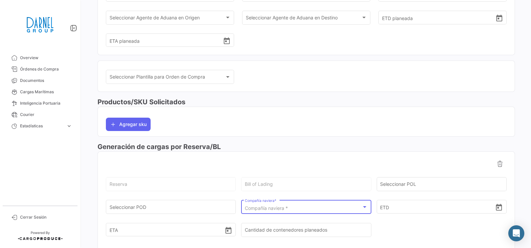
click at [286, 209] on span "Compañía naviera *" at bounding box center [266, 208] width 43 height 6
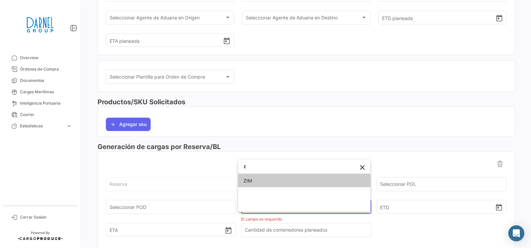
type input "z"
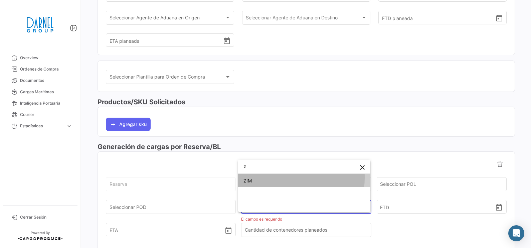
click at [276, 178] on span "ZIM" at bounding box center [305, 181] width 122 height 14
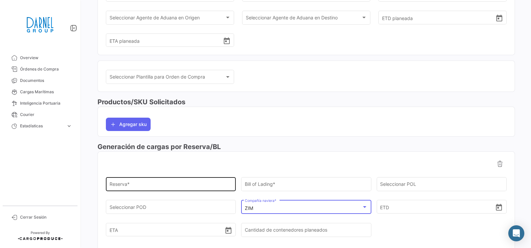
click at [175, 185] on input "Reserva *" at bounding box center [171, 186] width 123 height 6
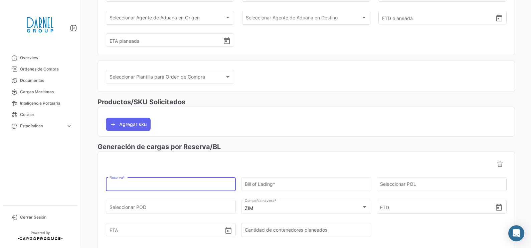
paste input "ZIMUXIA8514556"
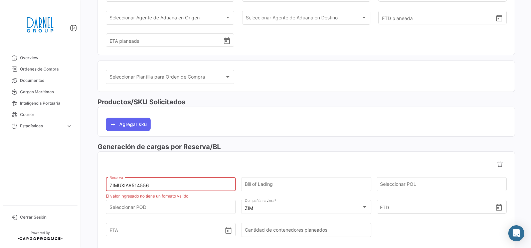
drag, startPoint x: 119, startPoint y: 184, endPoint x: -2, endPoint y: 182, distance: 120.6
click at [0, 182] on html "Overview Órdenes de Compra Documentos Cargas Marítimas Inteligencia Portuaria C…" at bounding box center [265, 124] width 531 height 248
type input "ZIMUXIA8514556"
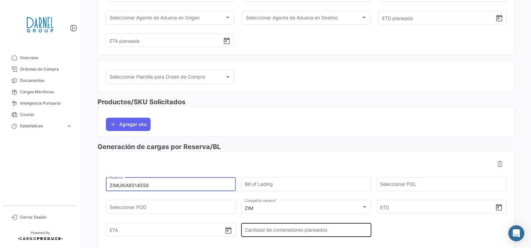
click at [262, 230] on input "Cantidad de contenedores planeados" at bounding box center [306, 232] width 123 height 6
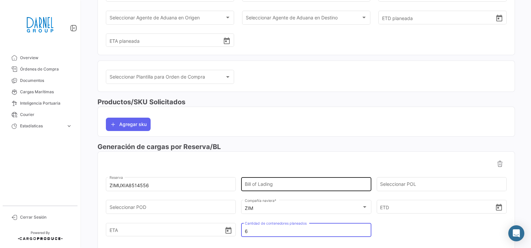
scroll to position [0, 0]
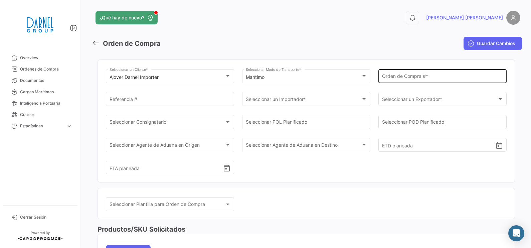
type input "6"
click at [420, 79] on input "Orden de Compra # *" at bounding box center [442, 78] width 121 height 6
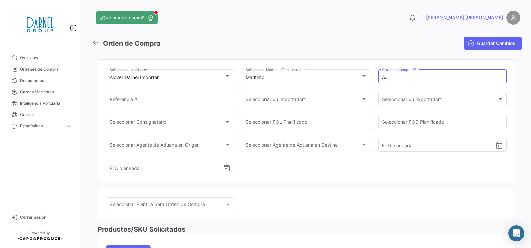
paste input "203AL"
type input "AJ203AL"
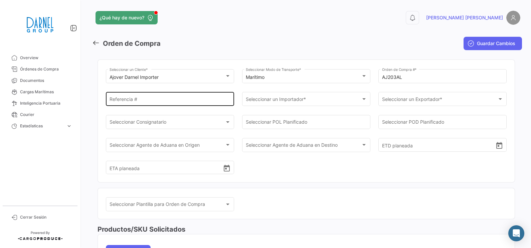
click at [154, 95] on div "Referencia #" at bounding box center [170, 98] width 121 height 15
type input "d"
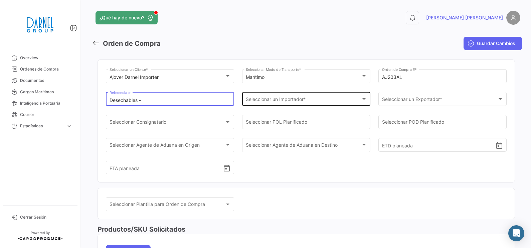
type input "Desechables -"
click at [299, 97] on div "Seleccionar un Importador * Seleccionar un Importador *" at bounding box center [306, 98] width 121 height 15
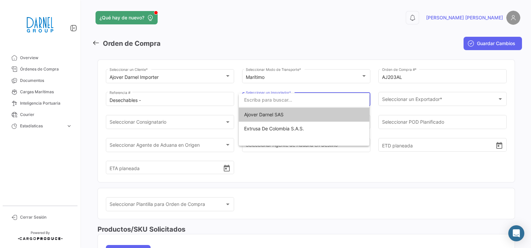
click at [294, 113] on span "Ajover Darnel SAS" at bounding box center [304, 115] width 120 height 14
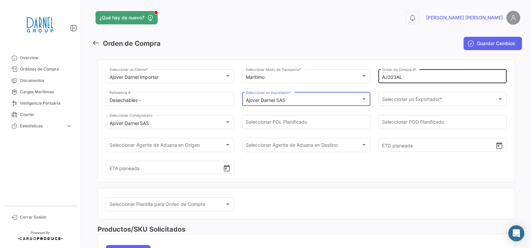
click at [391, 71] on div "AJ203AL Orden de Compra # *" at bounding box center [442, 75] width 121 height 15
click at [391, 72] on div "AJ203AL Orden de Compra # *" at bounding box center [442, 75] width 121 height 15
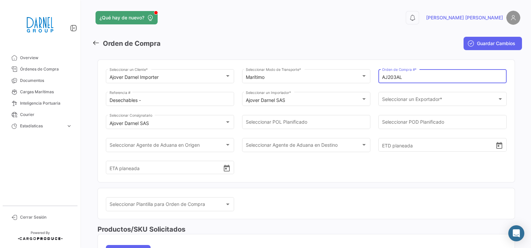
click at [385, 72] on div "AJ203AL Orden de Compra # *" at bounding box center [442, 75] width 121 height 15
click at [385, 77] on input "AJ203AL" at bounding box center [442, 78] width 121 height 6
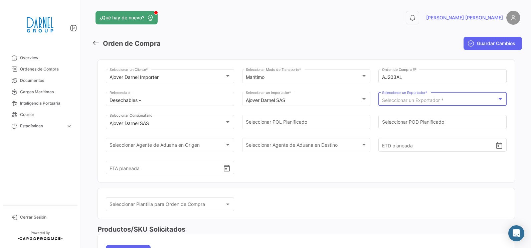
click at [415, 101] on span "Seleccionar un Exportador *" at bounding box center [412, 100] width 61 height 6
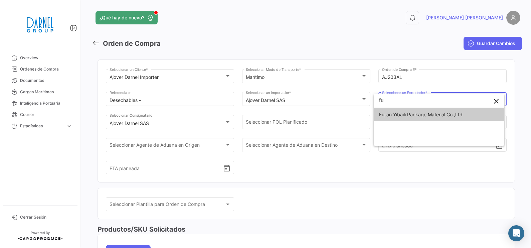
type input "fu"
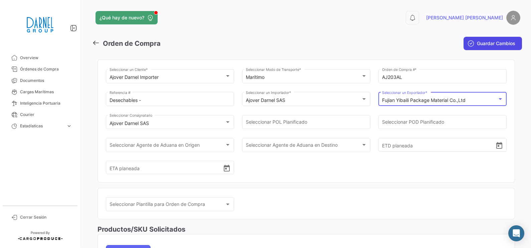
click at [468, 44] on icon "submit" at bounding box center [471, 43] width 7 height 7
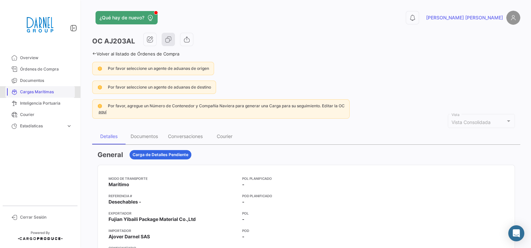
click at [39, 91] on span "Cargas Marítimas" at bounding box center [46, 92] width 52 height 6
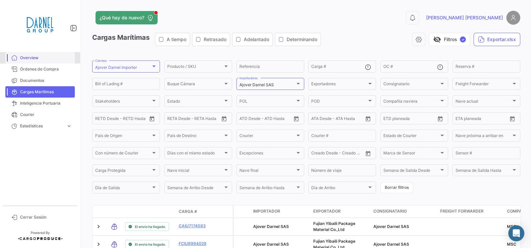
click at [41, 57] on span "Overview" at bounding box center [46, 58] width 52 height 6
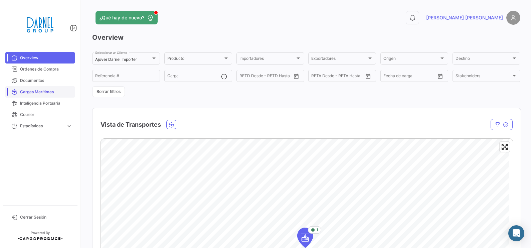
click at [50, 89] on span "Cargas Marítimas" at bounding box center [46, 92] width 52 height 6
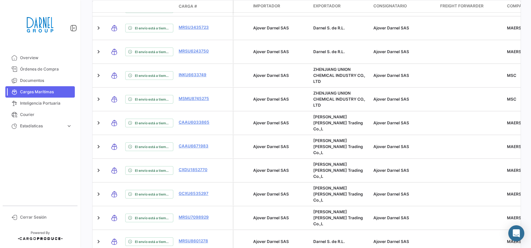
scroll to position [376, 0]
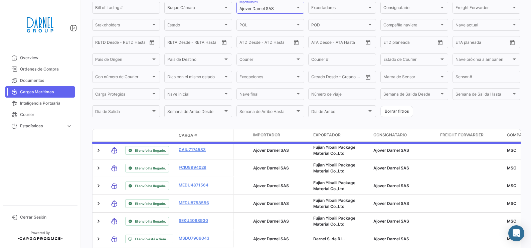
click at [296, 239] on div "¿Qué hay de nuevo? 0 [PERSON_NAME] Marítimas A tiempo Retrasado Adelantado Dete…" at bounding box center [307, 124] width 450 height 248
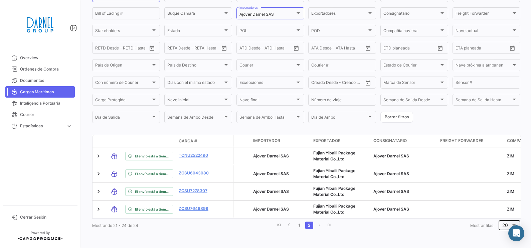
click at [503, 227] on span "20" at bounding box center [506, 225] width 6 height 6
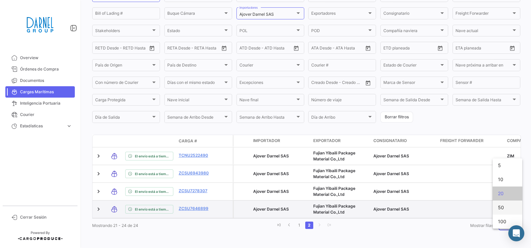
drag, startPoint x: 503, startPoint y: 208, endPoint x: 498, endPoint y: 207, distance: 4.4
click at [503, 208] on span "50" at bounding box center [507, 207] width 19 height 14
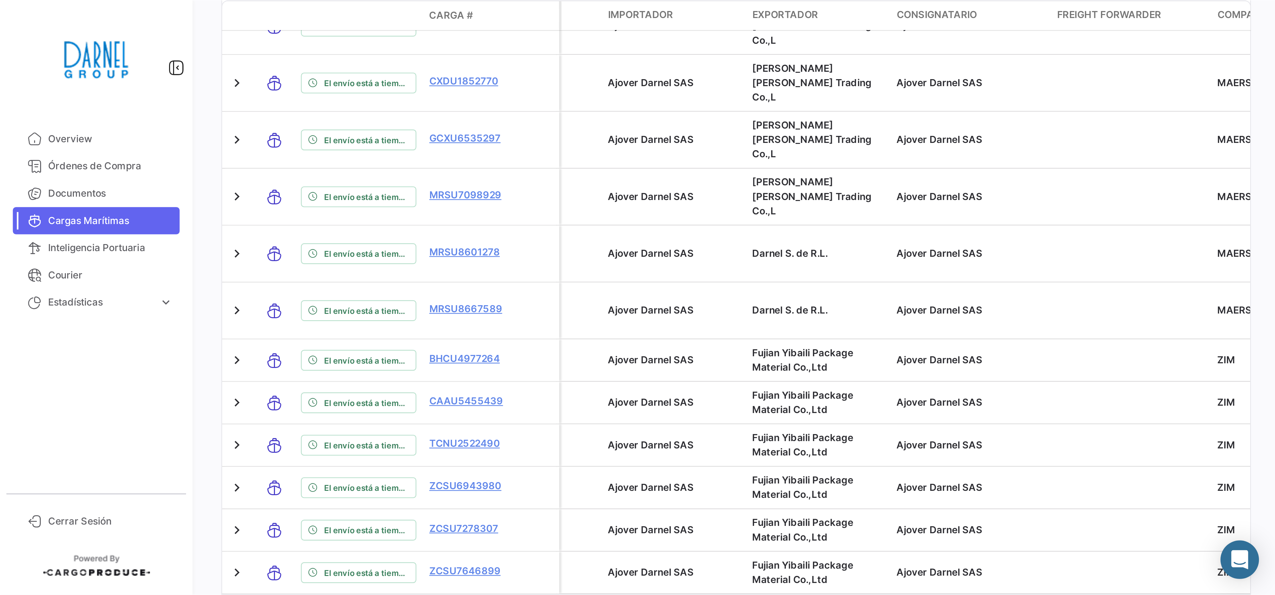
scroll to position [459, 0]
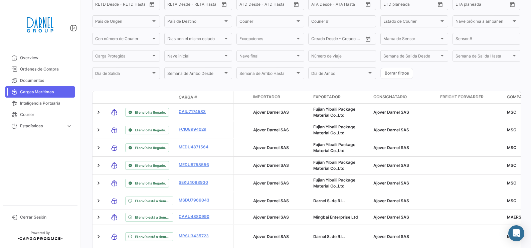
scroll to position [115, 0]
click at [38, 67] on span "Órdenes de Compra" at bounding box center [46, 69] width 52 height 6
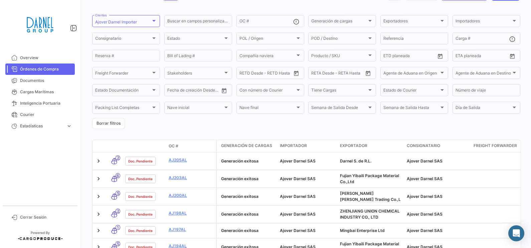
scroll to position [83, 0]
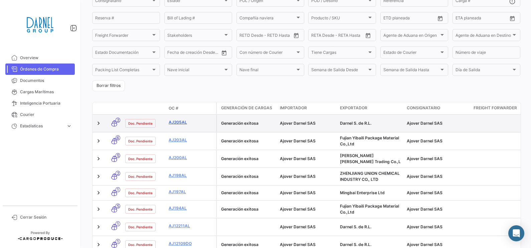
click at [172, 123] on link "AJ205AL" at bounding box center [191, 122] width 45 height 6
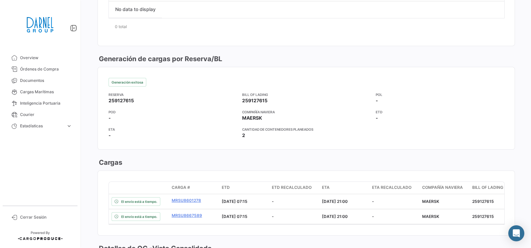
scroll to position [319, 0]
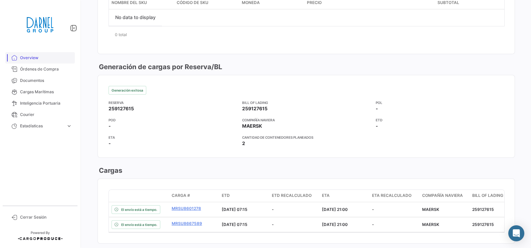
click at [35, 58] on span "Overview" at bounding box center [46, 58] width 52 height 6
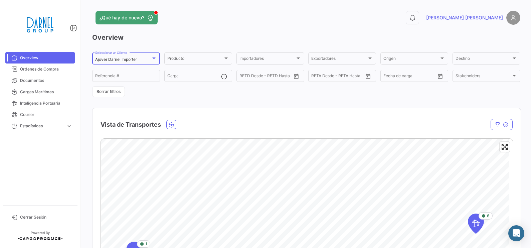
click at [124, 60] on mat-select-trigger "Ajover Darnel Importer" at bounding box center [116, 59] width 42 height 5
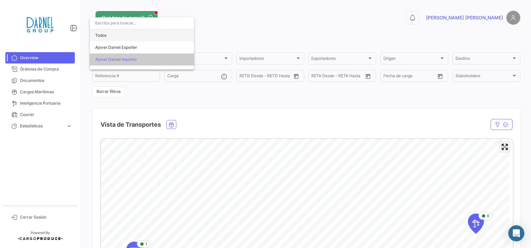
click at [118, 33] on span "Todos" at bounding box center [142, 35] width 94 height 12
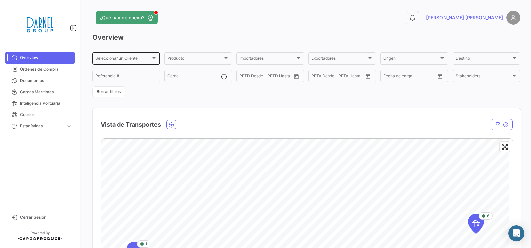
click at [140, 53] on div "Seleccionar un Cliente Seleccionar un Cliente" at bounding box center [126, 57] width 62 height 13
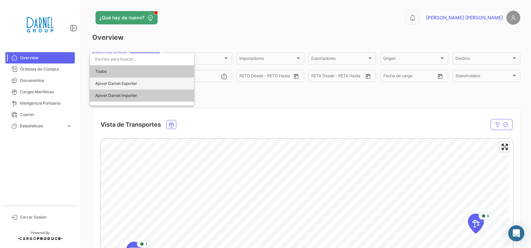
click at [132, 81] on span "Ajover Darnel Exporter" at bounding box center [116, 83] width 42 height 5
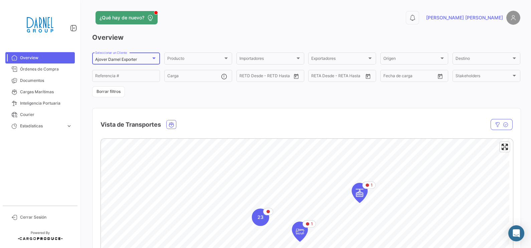
click at [124, 54] on div "Ajover Darnel Exporter Seleccionar un Cliente" at bounding box center [126, 57] width 62 height 13
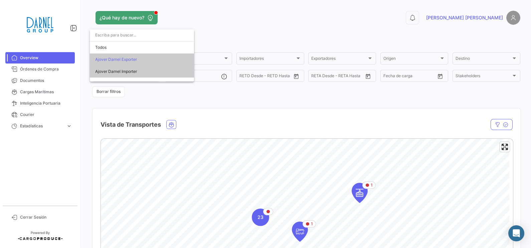
click at [140, 57] on span "Ajover Darnel Exporter" at bounding box center [142, 59] width 94 height 12
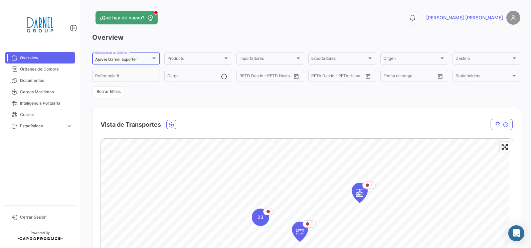
click at [113, 58] on mat-select-trigger "Ajover Darnel Exporter" at bounding box center [116, 59] width 42 height 5
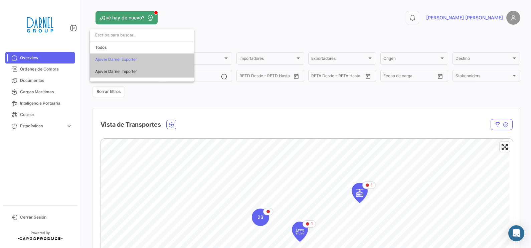
click at [134, 70] on span "Ajover Darnel Importer" at bounding box center [116, 71] width 42 height 5
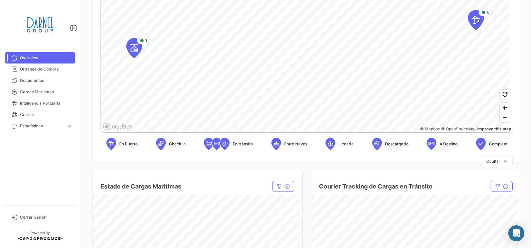
scroll to position [167, 0]
